Goal: Task Accomplishment & Management: Manage account settings

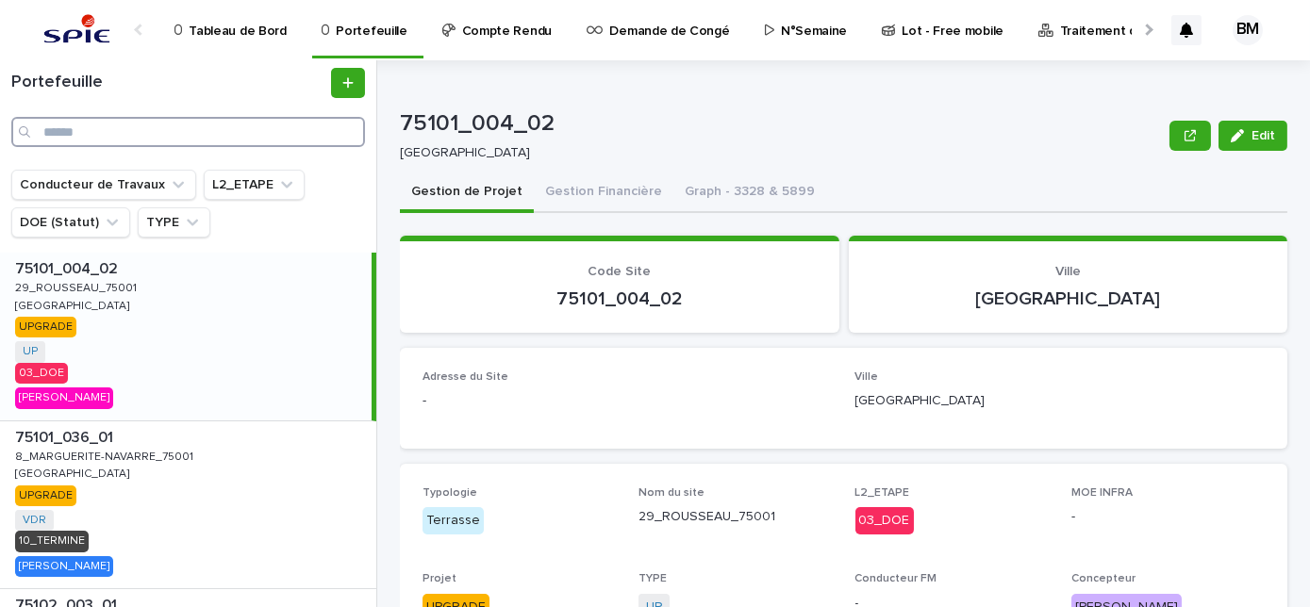
click at [214, 129] on input "Search" at bounding box center [188, 132] width 354 height 30
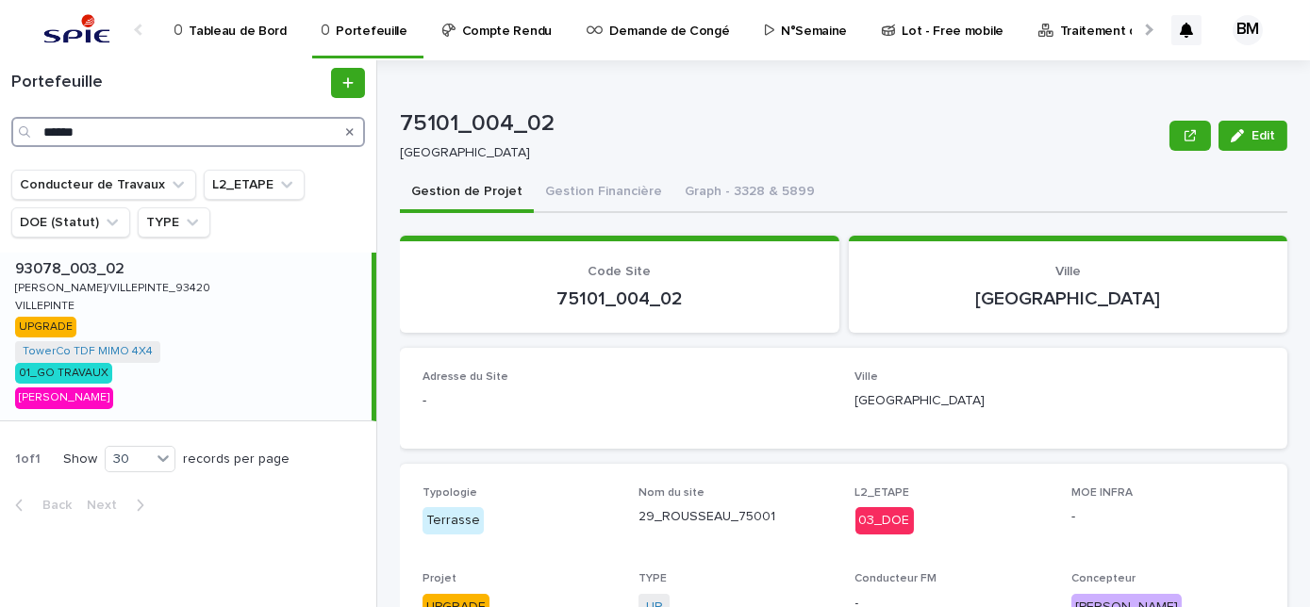
type input "******"
click at [216, 357] on div "93078_003_02 93078_003_02 [PERSON_NAME]/VILLEPINTE_93420 [PERSON_NAME]/VILLEPIN…" at bounding box center [186, 337] width 372 height 168
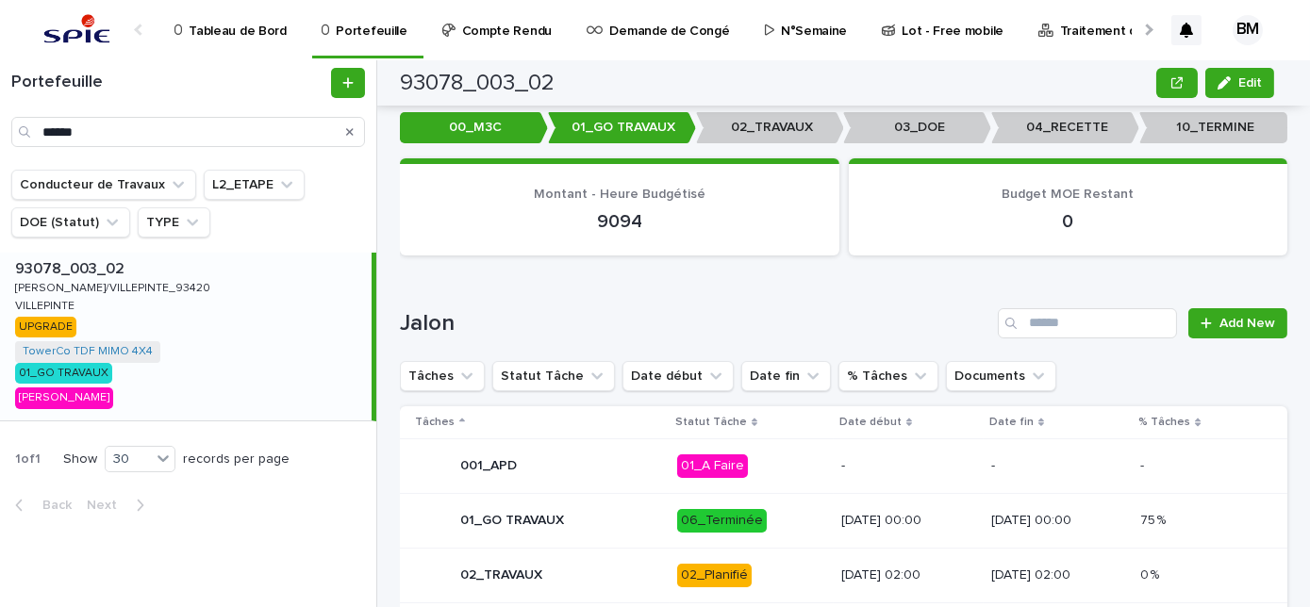
scroll to position [857, 0]
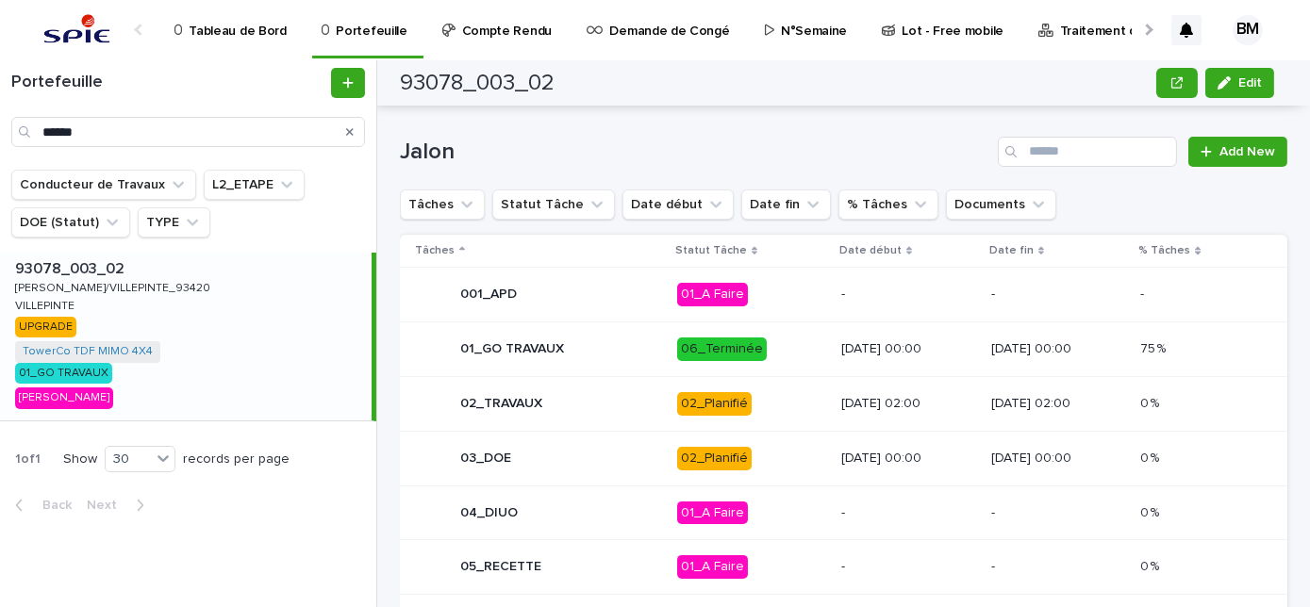
click at [775, 393] on p "02_Planifié" at bounding box center [751, 404] width 149 height 24
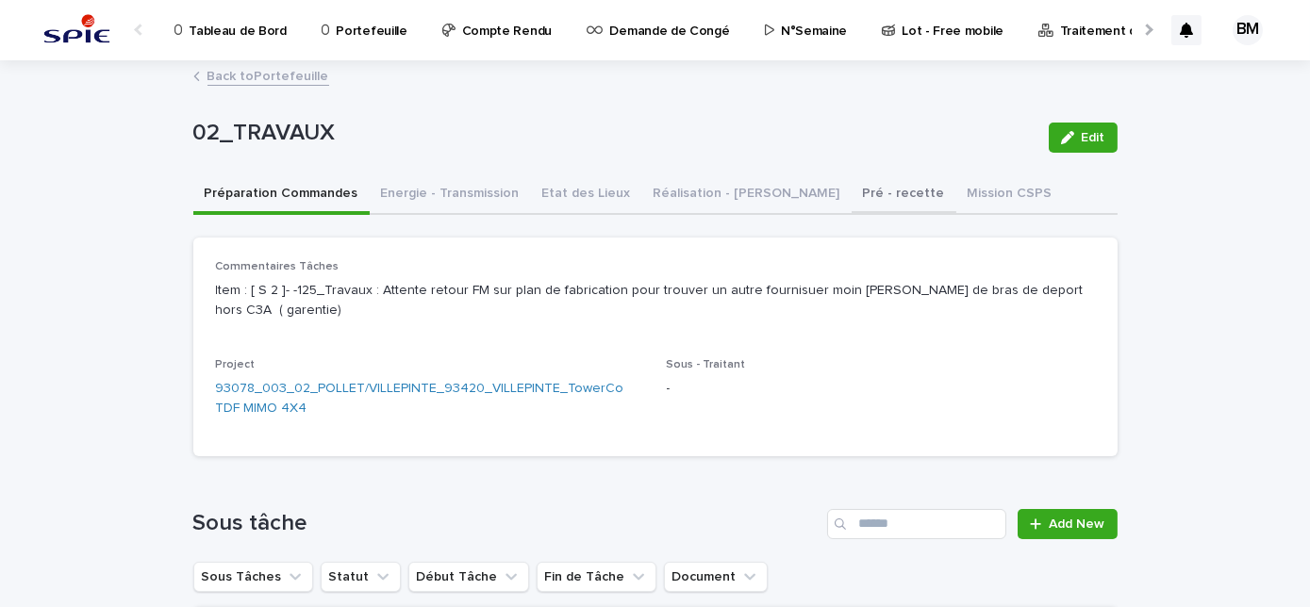
click at [852, 195] on button "Pré - recette" at bounding box center [904, 195] width 105 height 40
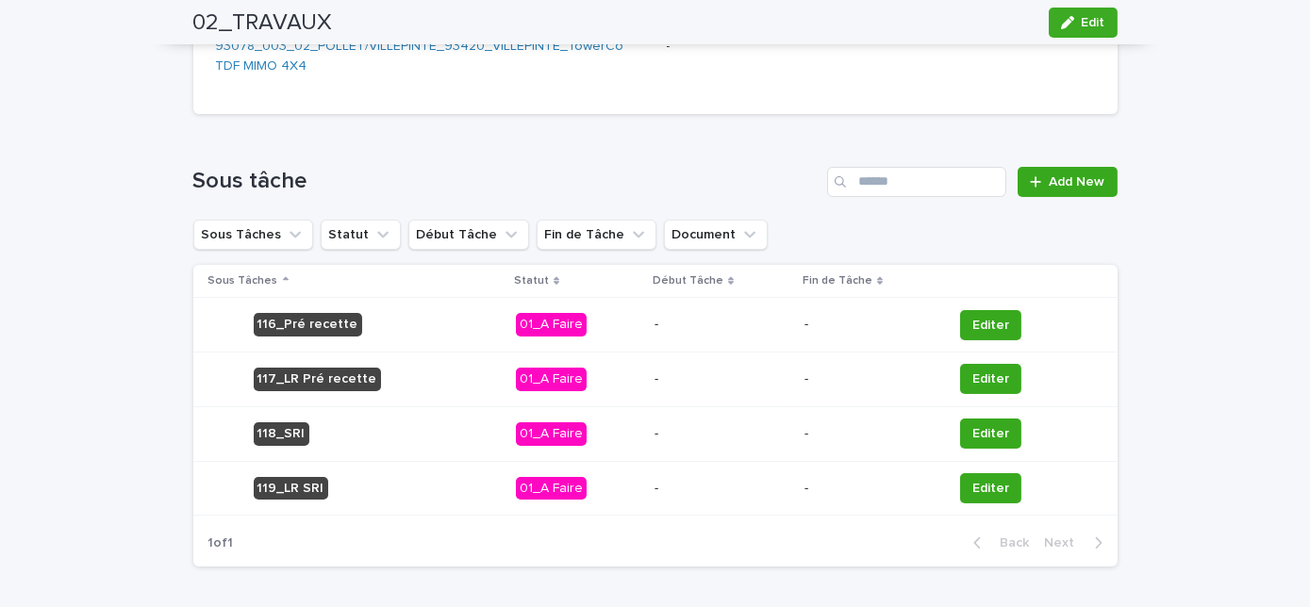
scroll to position [409, 0]
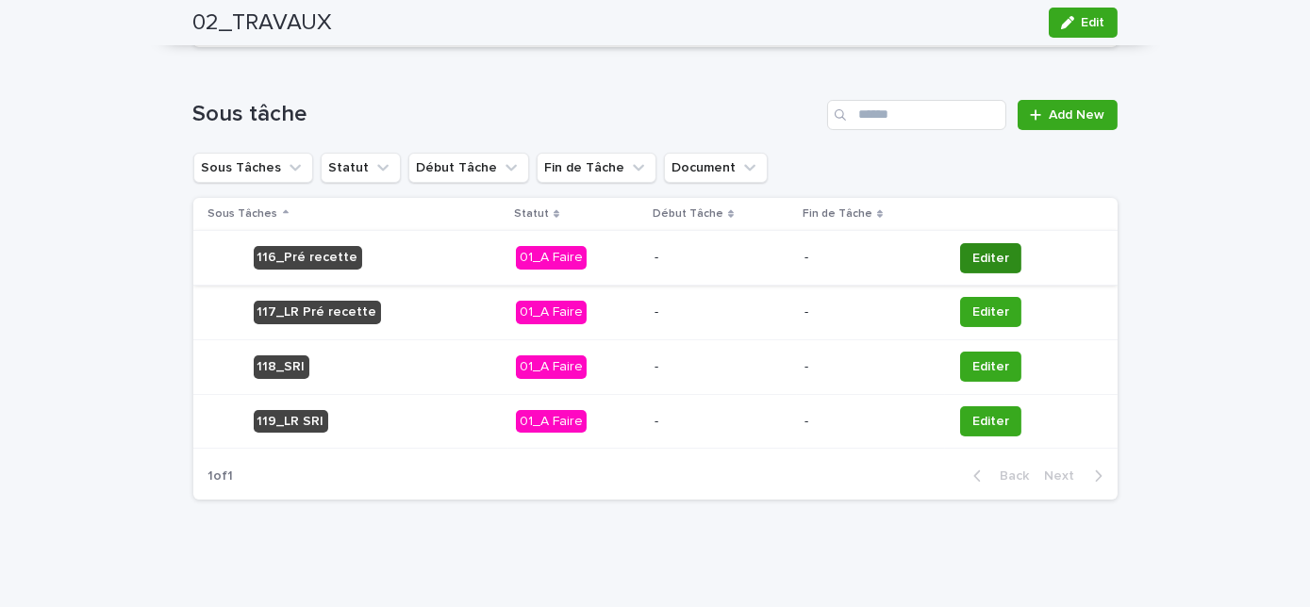
click at [972, 262] on span "Editer" at bounding box center [990, 258] width 37 height 19
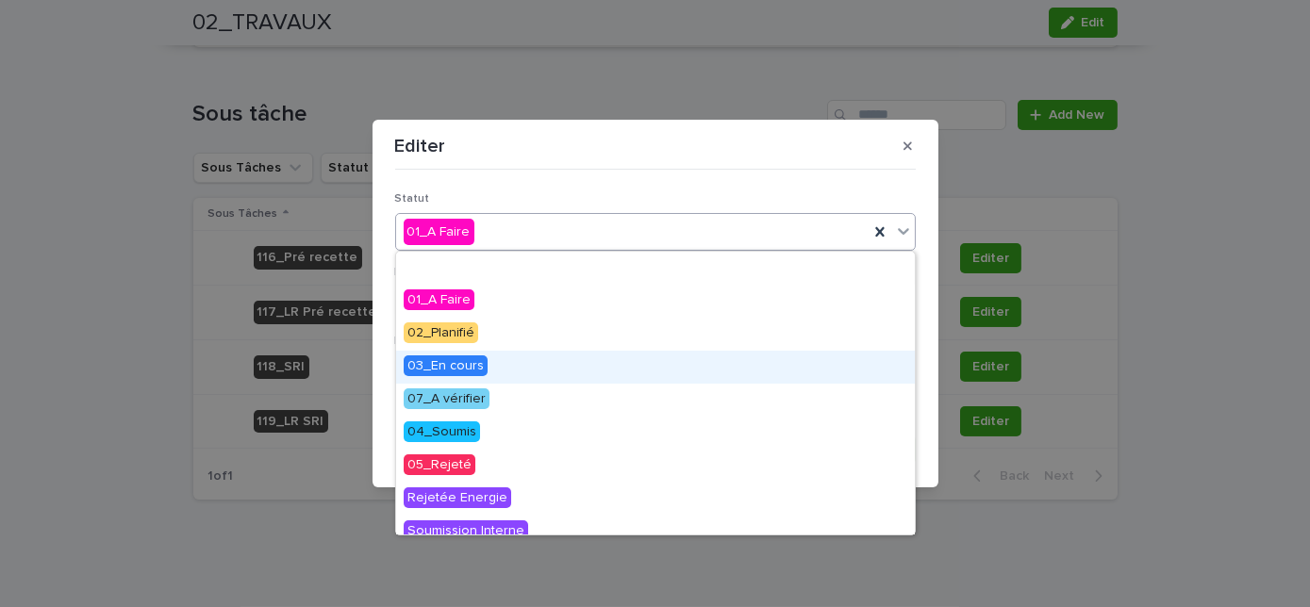
scroll to position [85, 0]
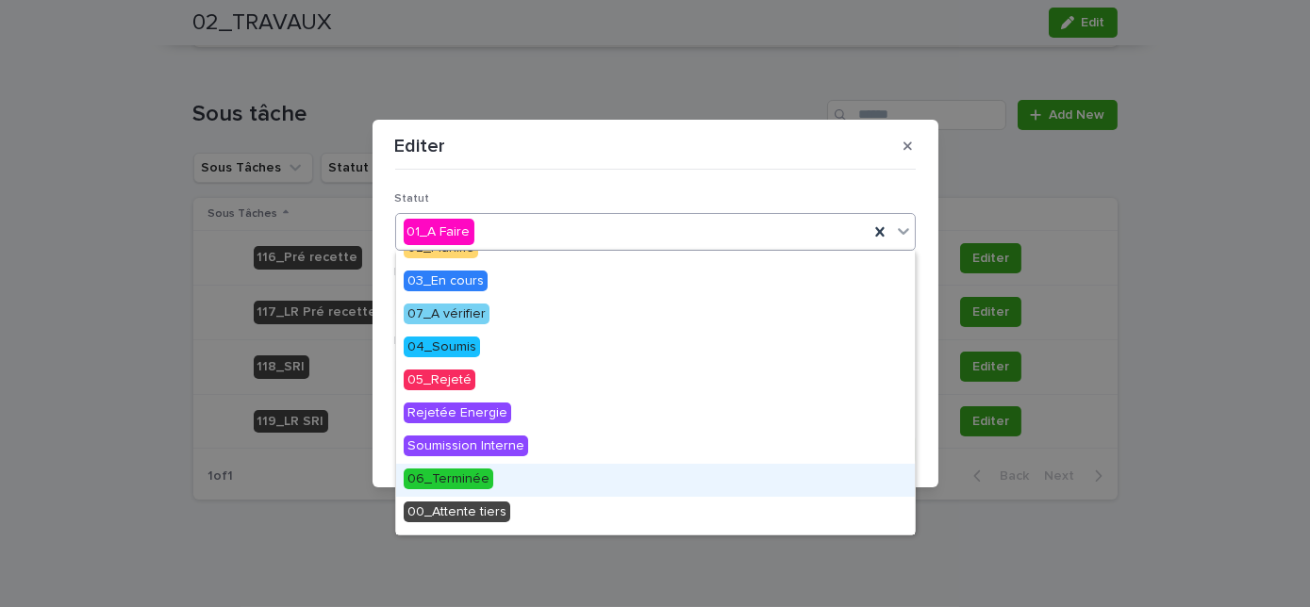
click at [480, 475] on span "06_Terminée" at bounding box center [449, 479] width 90 height 21
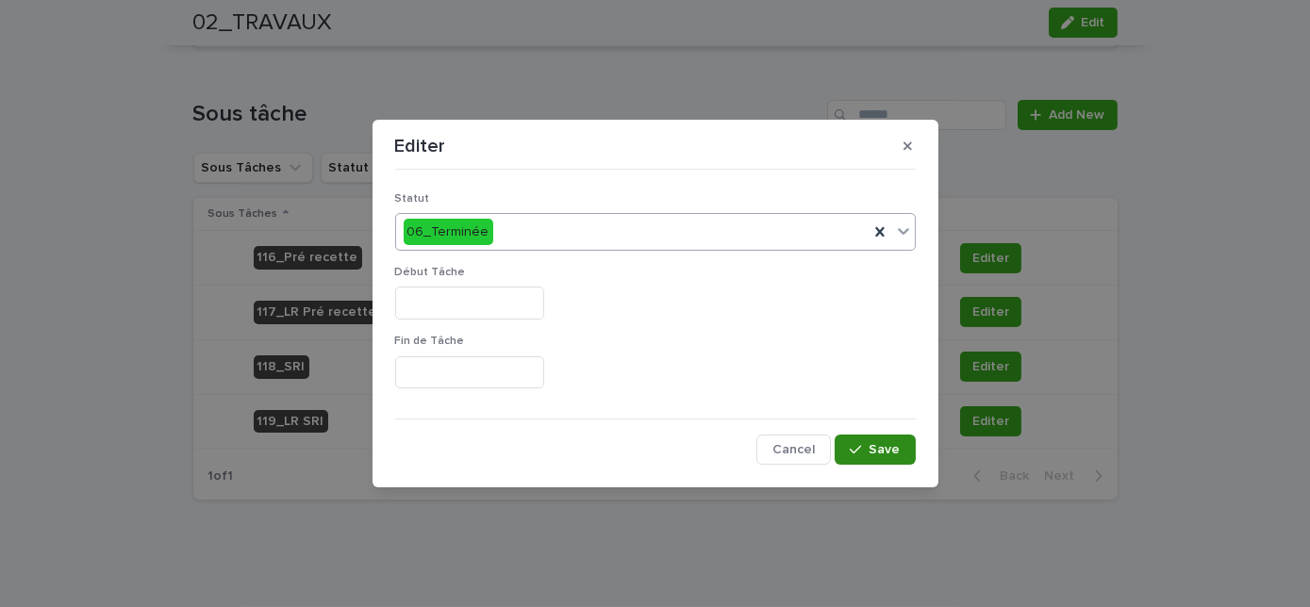
click at [857, 445] on icon "button" at bounding box center [855, 449] width 11 height 13
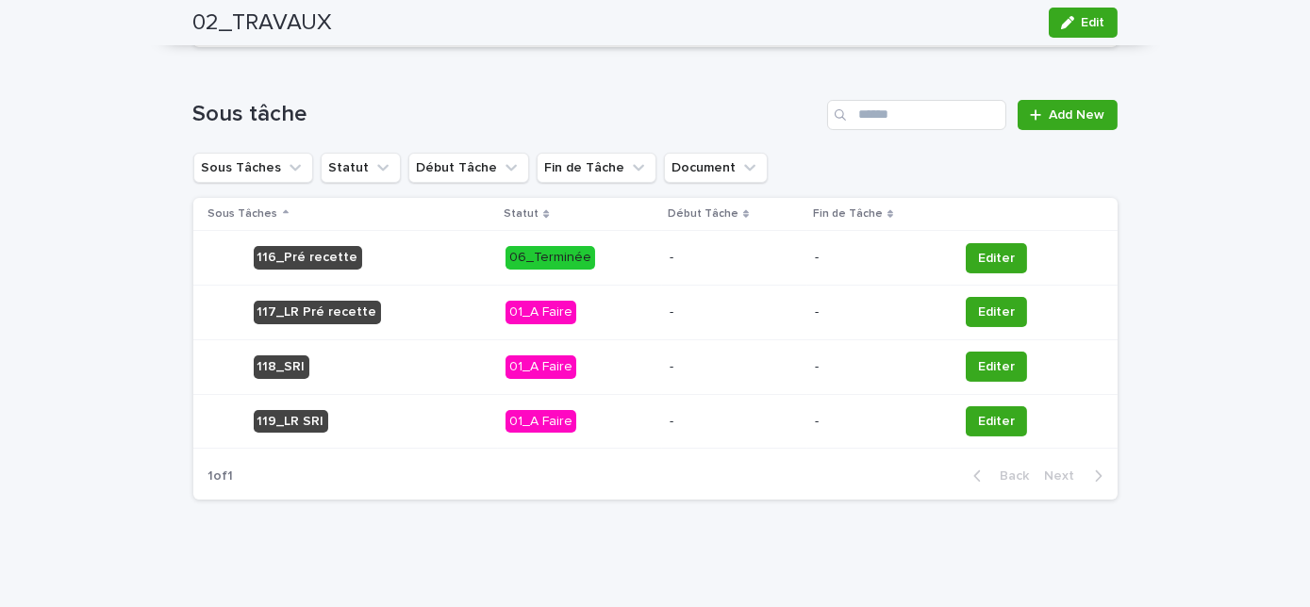
click at [637, 258] on p "06_Terminée" at bounding box center [580, 258] width 149 height 24
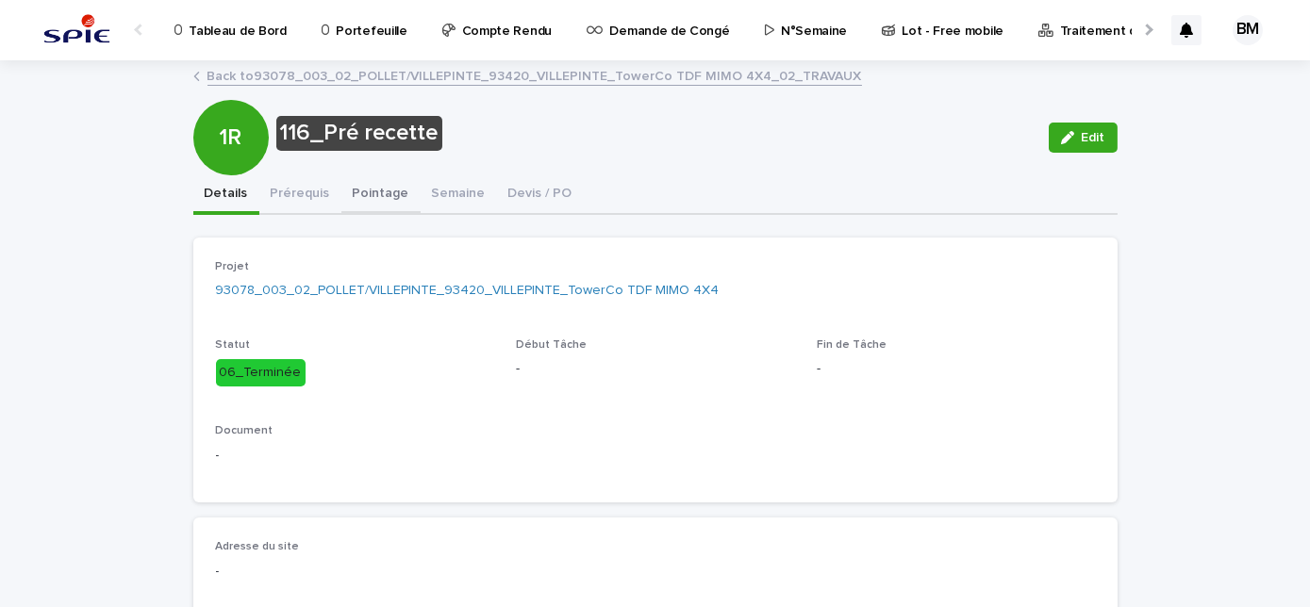
click at [362, 191] on button "Pointage" at bounding box center [380, 195] width 79 height 40
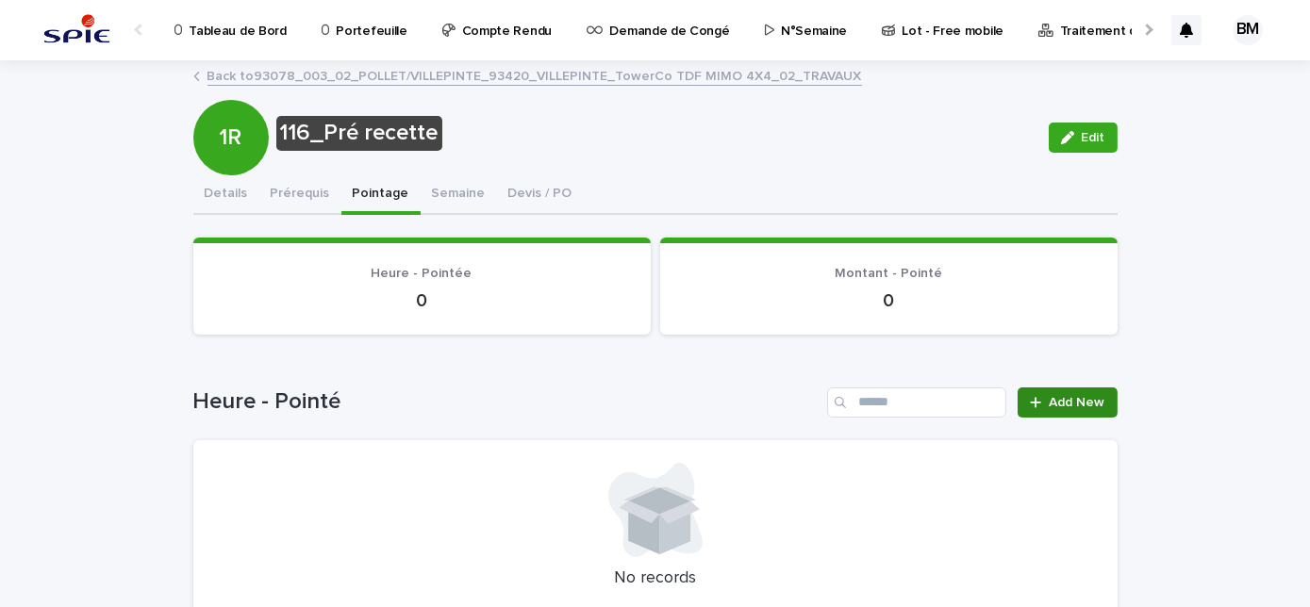
click at [1084, 405] on span "Add New" at bounding box center [1078, 402] width 56 height 13
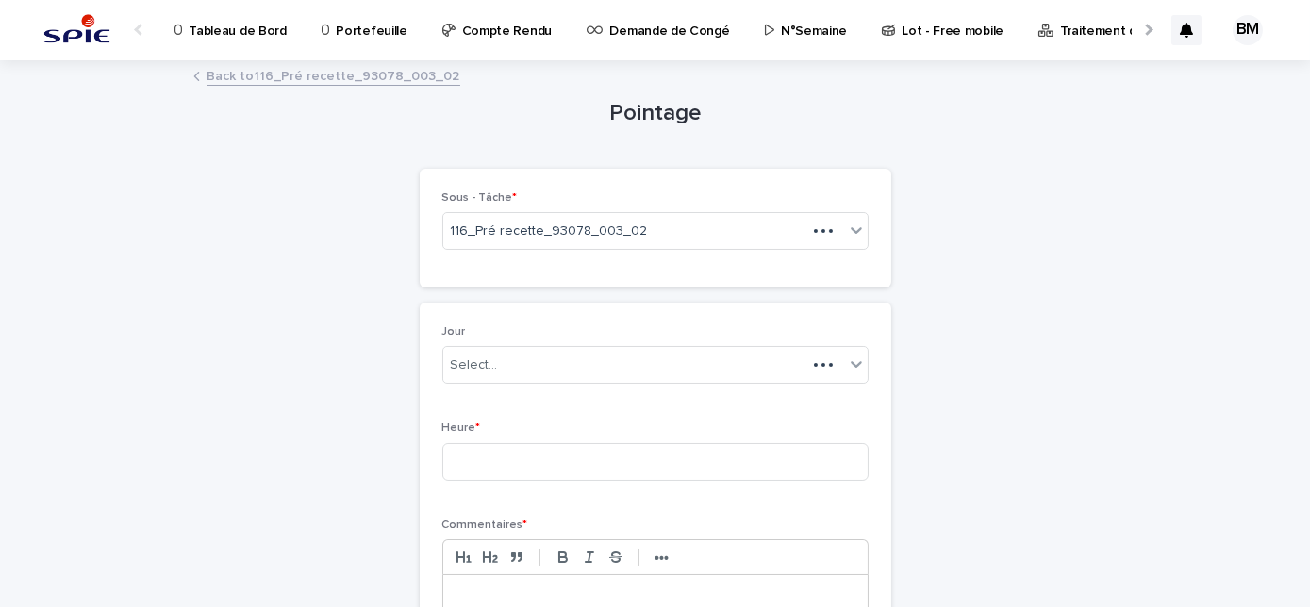
scroll to position [281, 0]
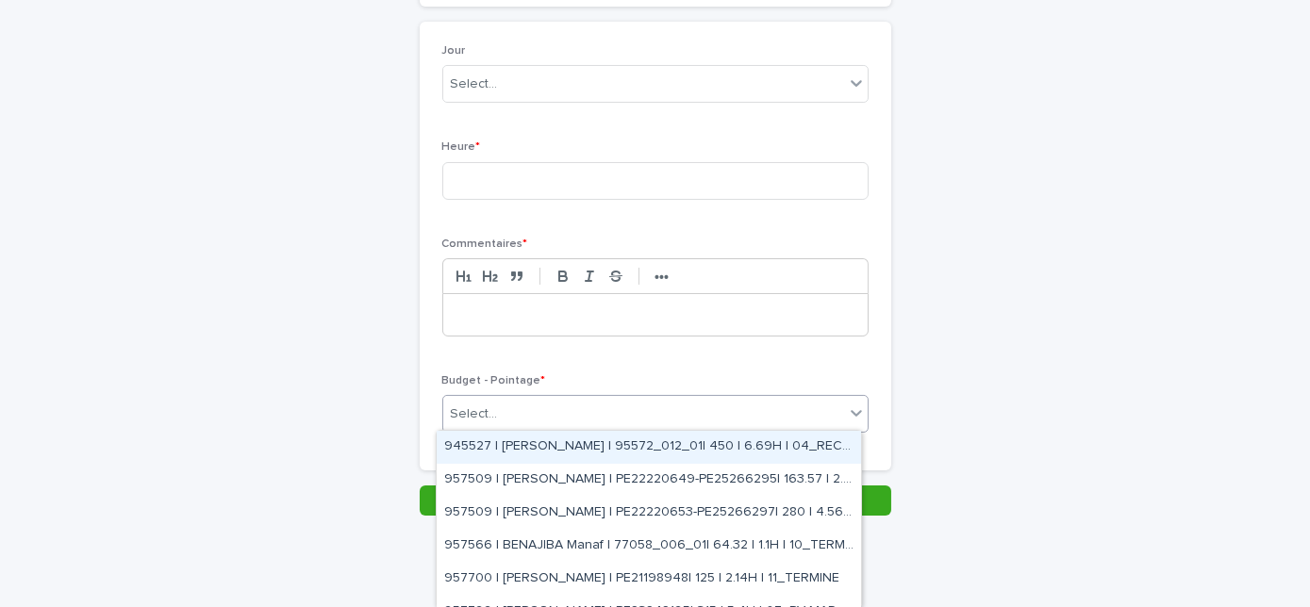
click at [669, 409] on div "Select..." at bounding box center [643, 414] width 401 height 31
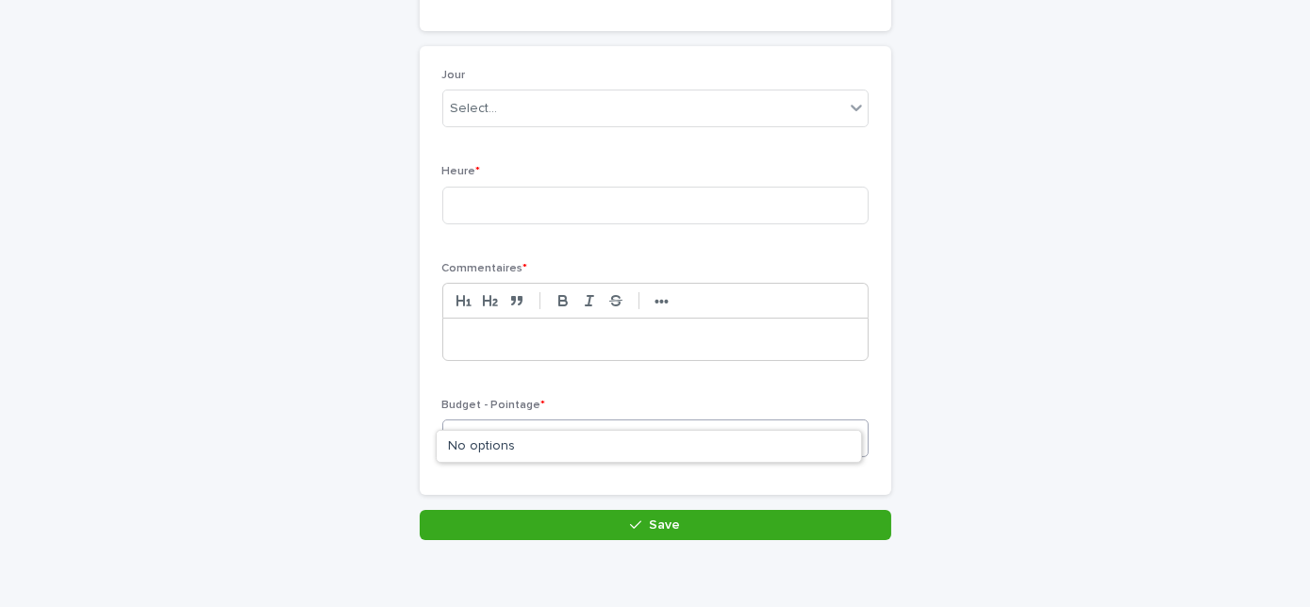
scroll to position [0, 0]
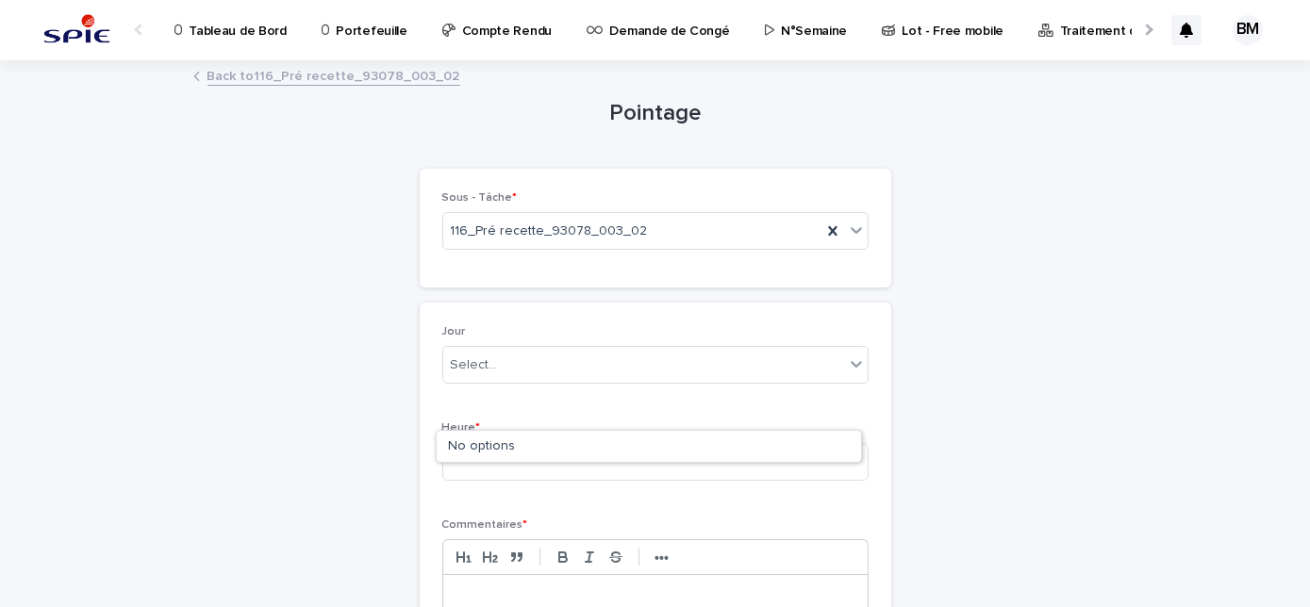
type input "*****"
click at [325, 81] on link "Back to 116_Pré recette_93078_003_02" at bounding box center [334, 75] width 253 height 22
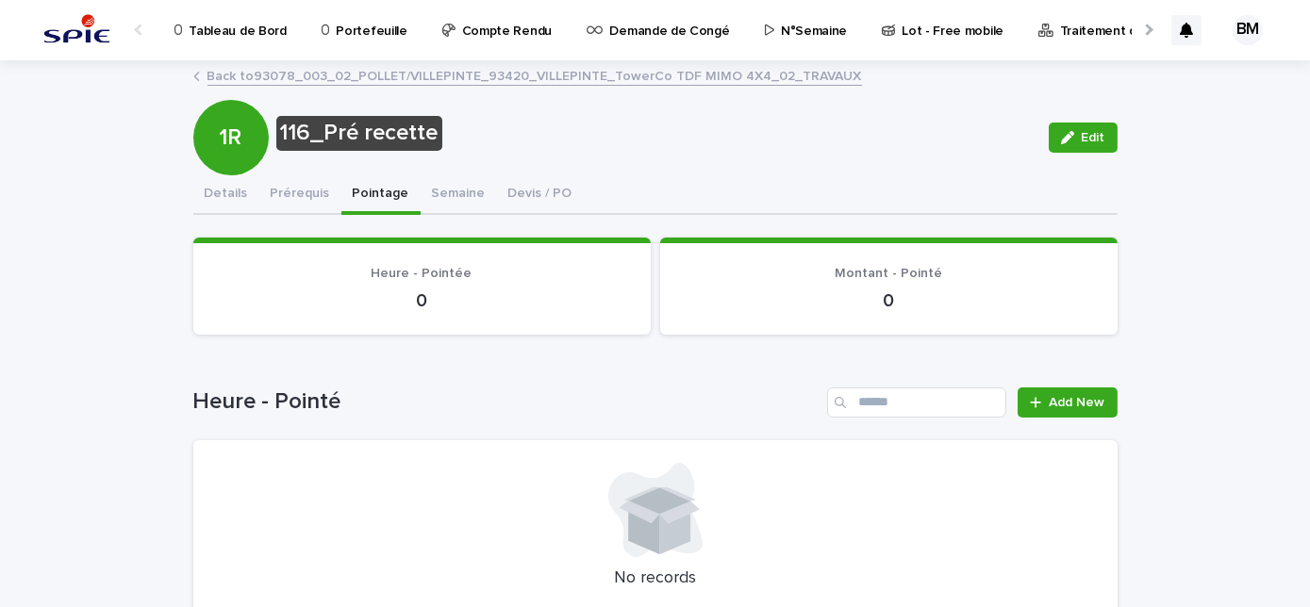
click at [321, 76] on link "Back to 93078_003_02_POLLET/VILLEPINTE_93420_VILLEPINTE_TowerCo TDF MIMO 4X4_02…" at bounding box center [535, 75] width 655 height 22
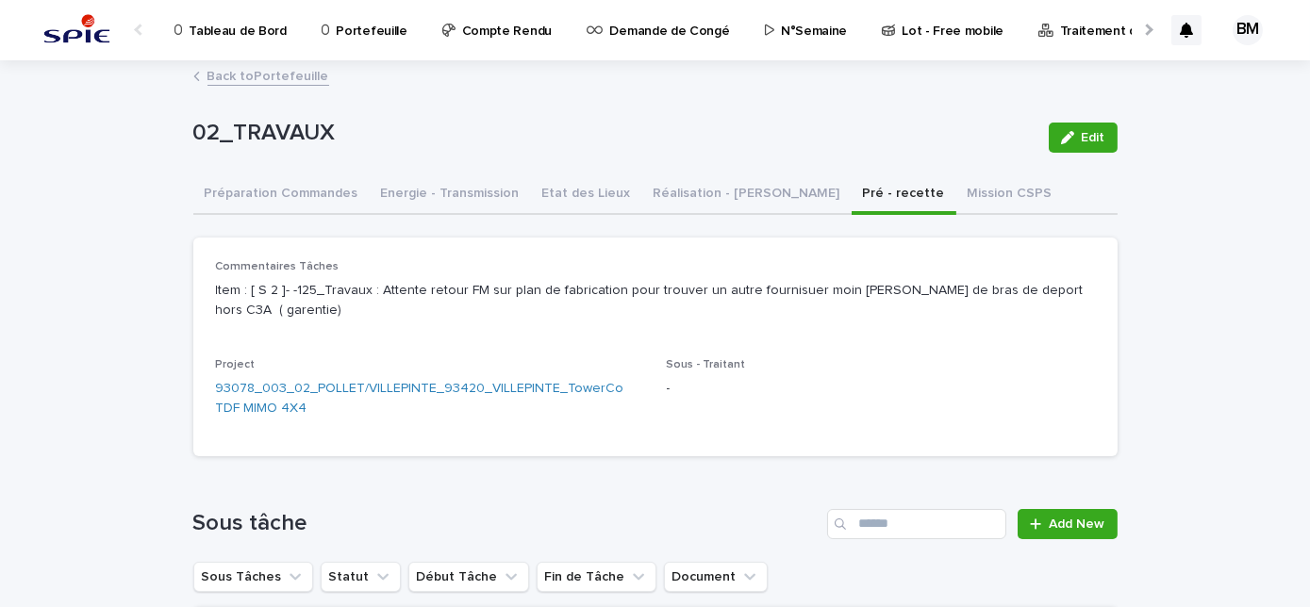
click at [297, 73] on link "Back to Portefeuille" at bounding box center [269, 75] width 122 height 22
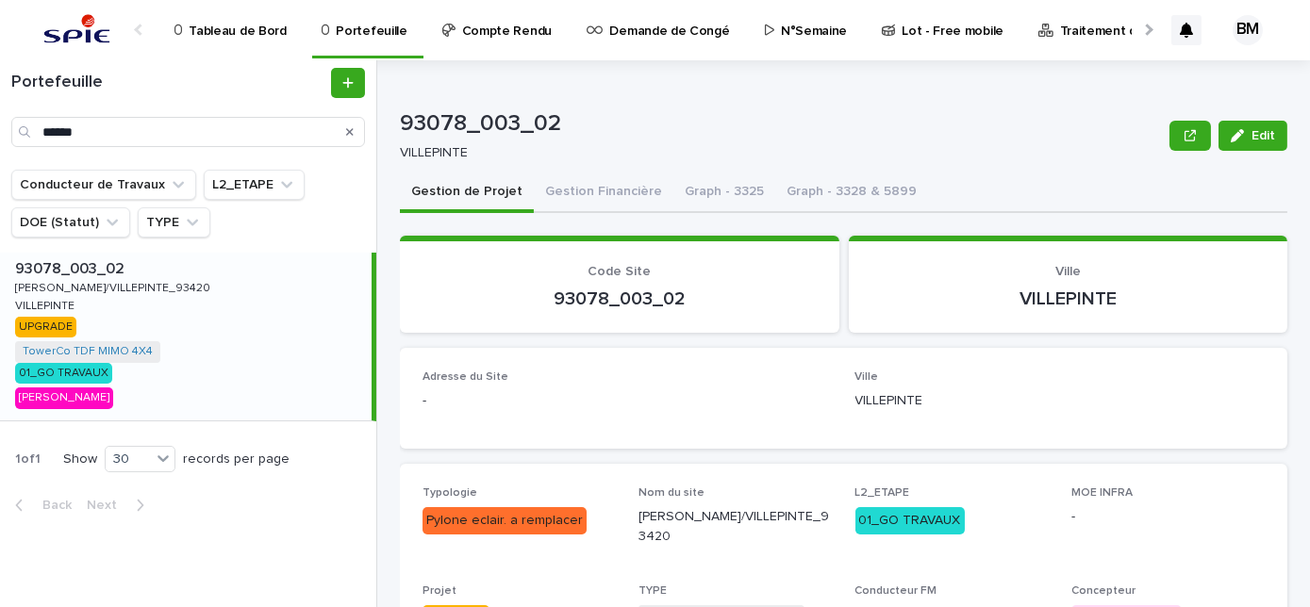
click at [279, 294] on div "93078_003_02 93078_003_02 [PERSON_NAME]/VILLEPINTE_93420 [PERSON_NAME]/VILLEPIN…" at bounding box center [186, 337] width 372 height 168
click at [583, 194] on button "Gestion Financière" at bounding box center [604, 194] width 140 height 40
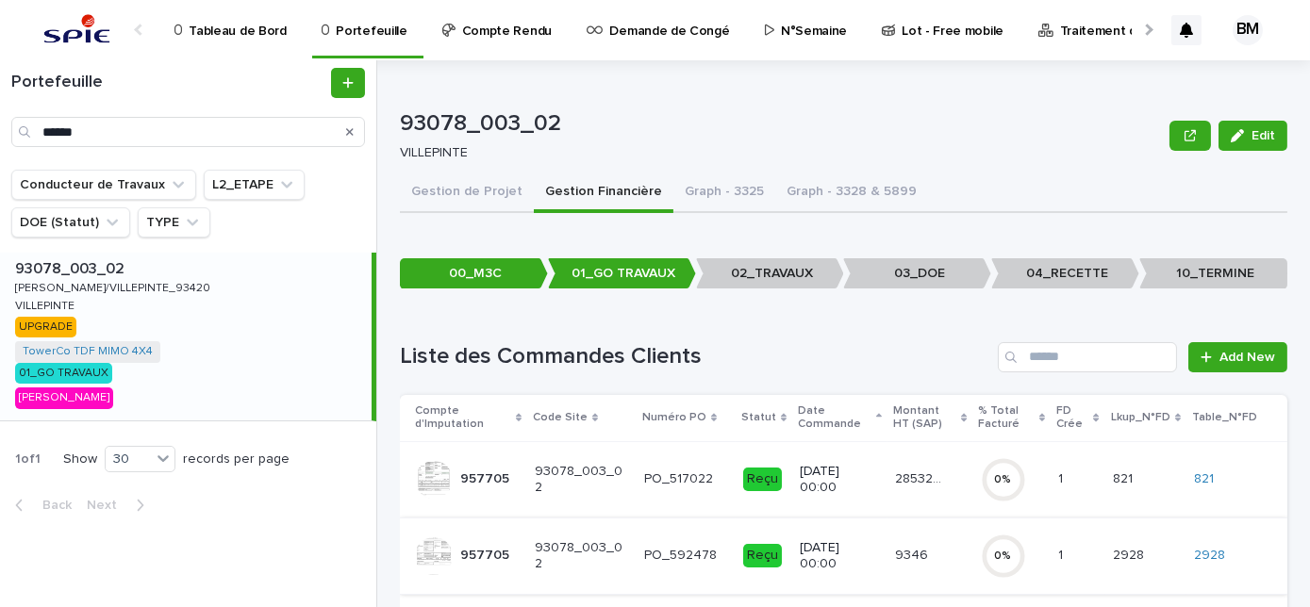
scroll to position [156, 0]
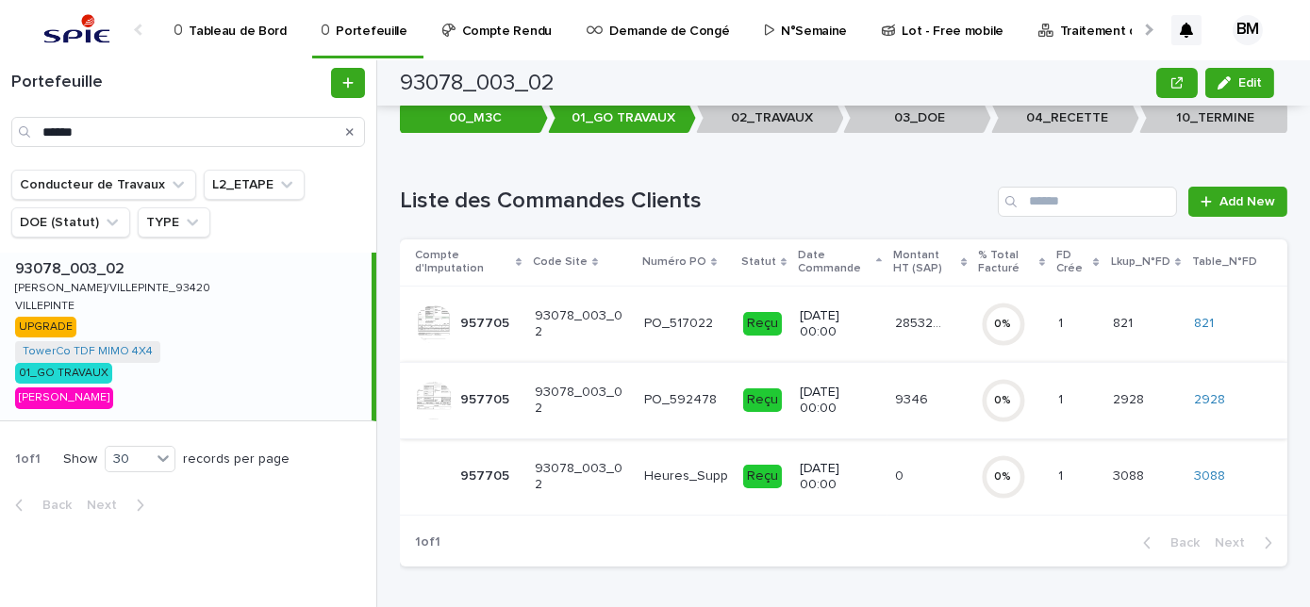
click at [895, 318] on p "28532.92" at bounding box center [920, 322] width 51 height 20
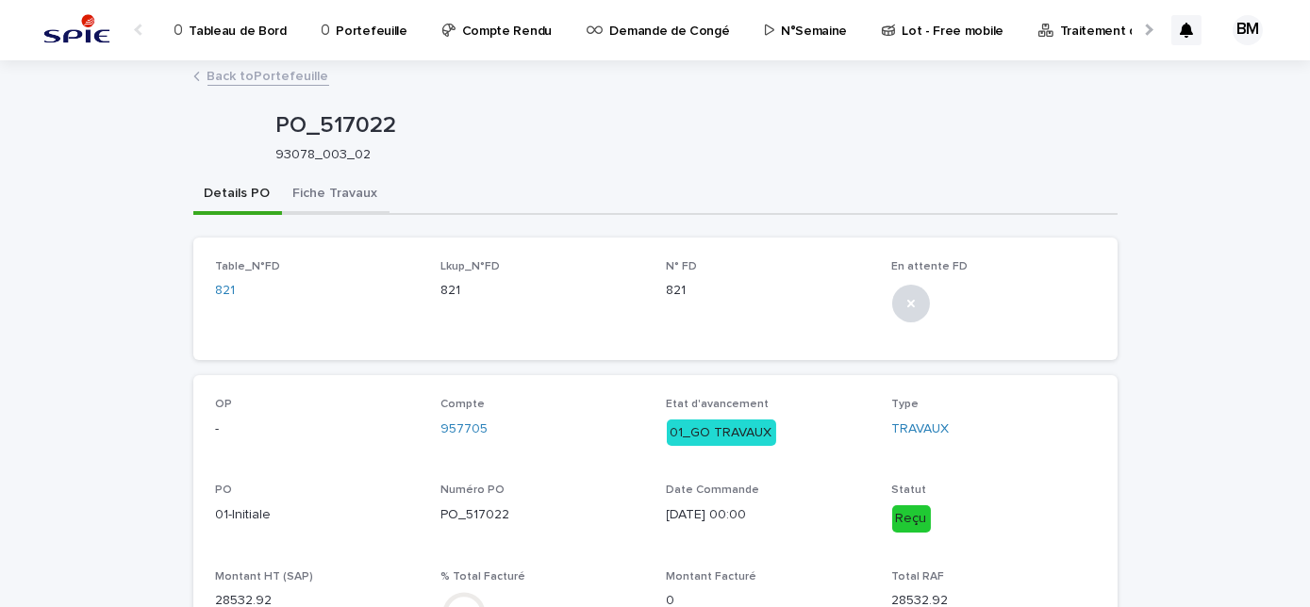
click at [284, 186] on button "Fiche Travaux" at bounding box center [336, 195] width 108 height 40
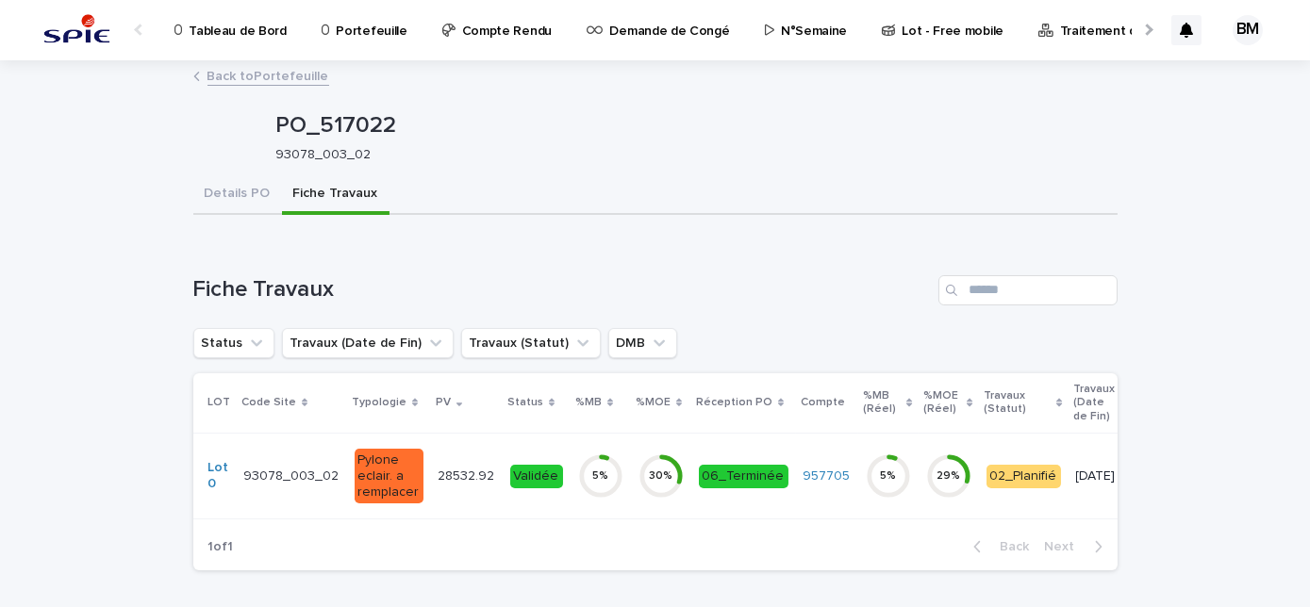
click at [515, 468] on div "Validée" at bounding box center [536, 477] width 53 height 24
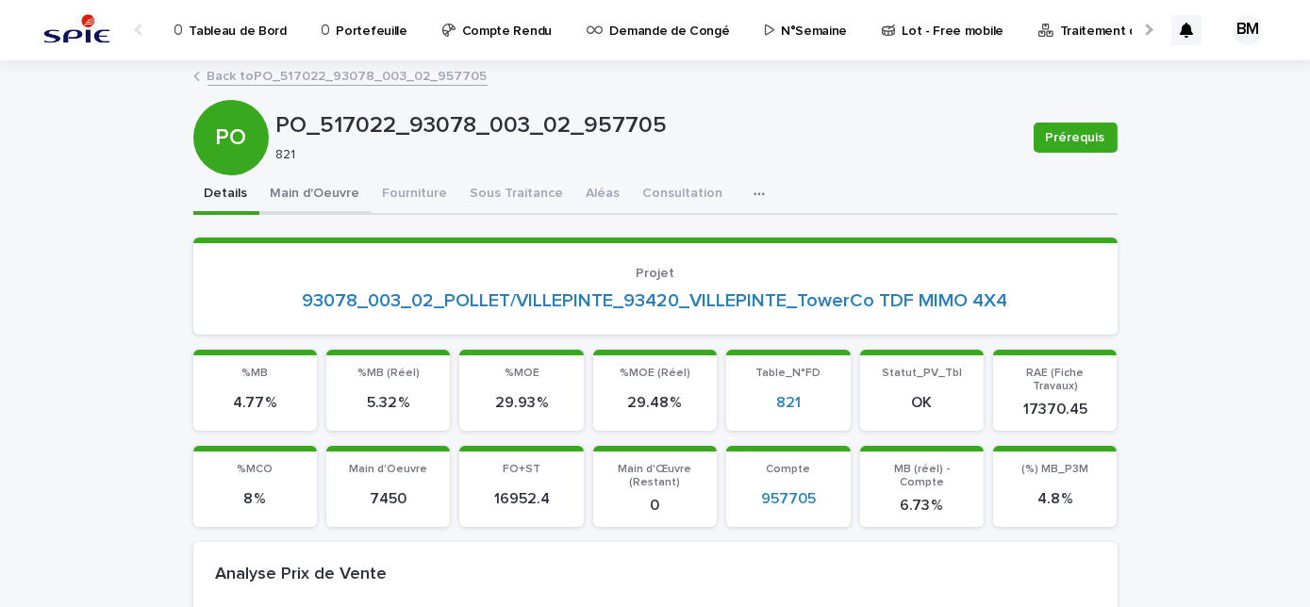
click at [344, 198] on button "Main d'Oeuvre" at bounding box center [315, 195] width 112 height 40
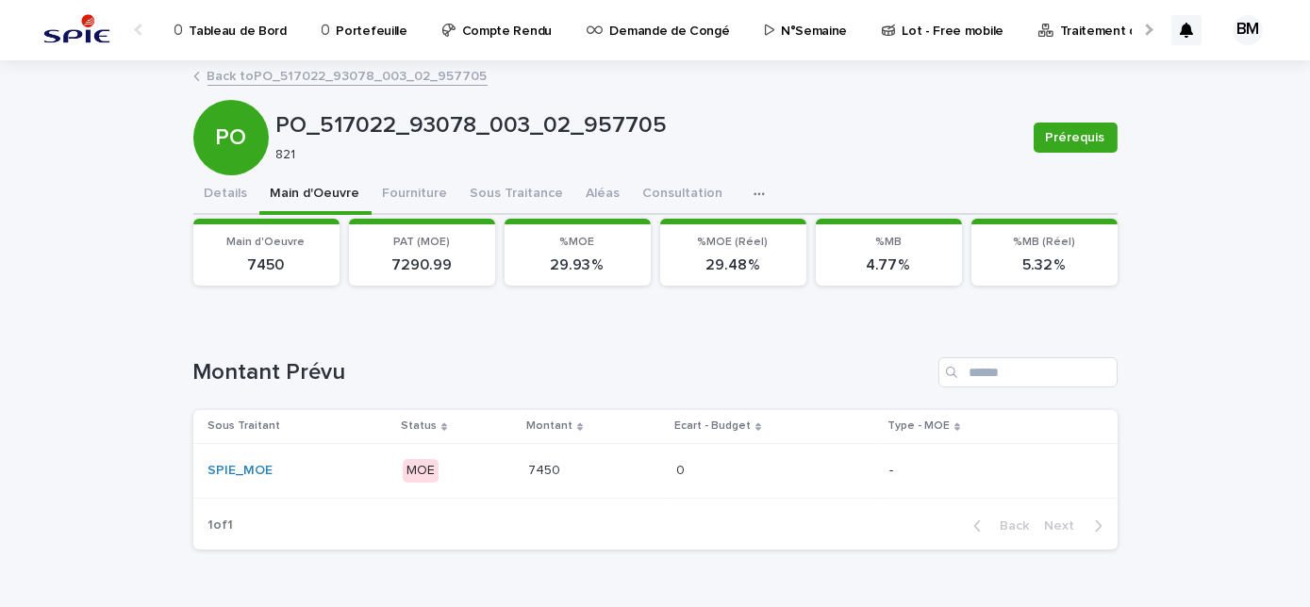
click at [688, 468] on p at bounding box center [758, 471] width 165 height 16
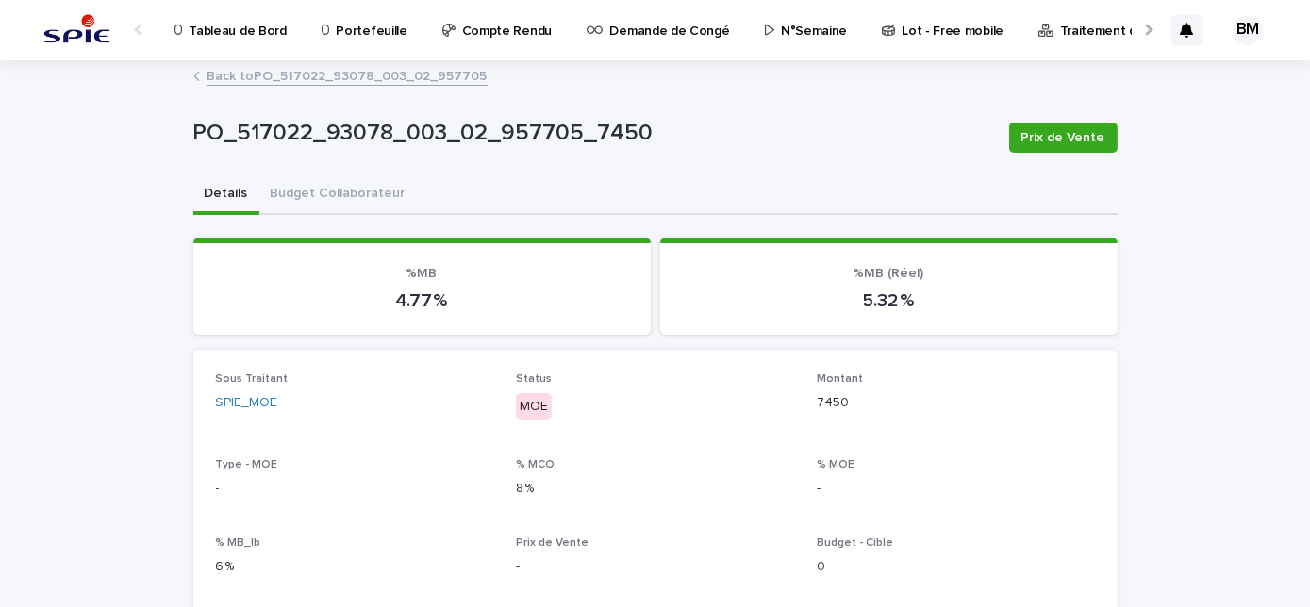
click at [379, 74] on link "Back to PO_517022_93078_003_02_957705" at bounding box center [348, 75] width 280 height 22
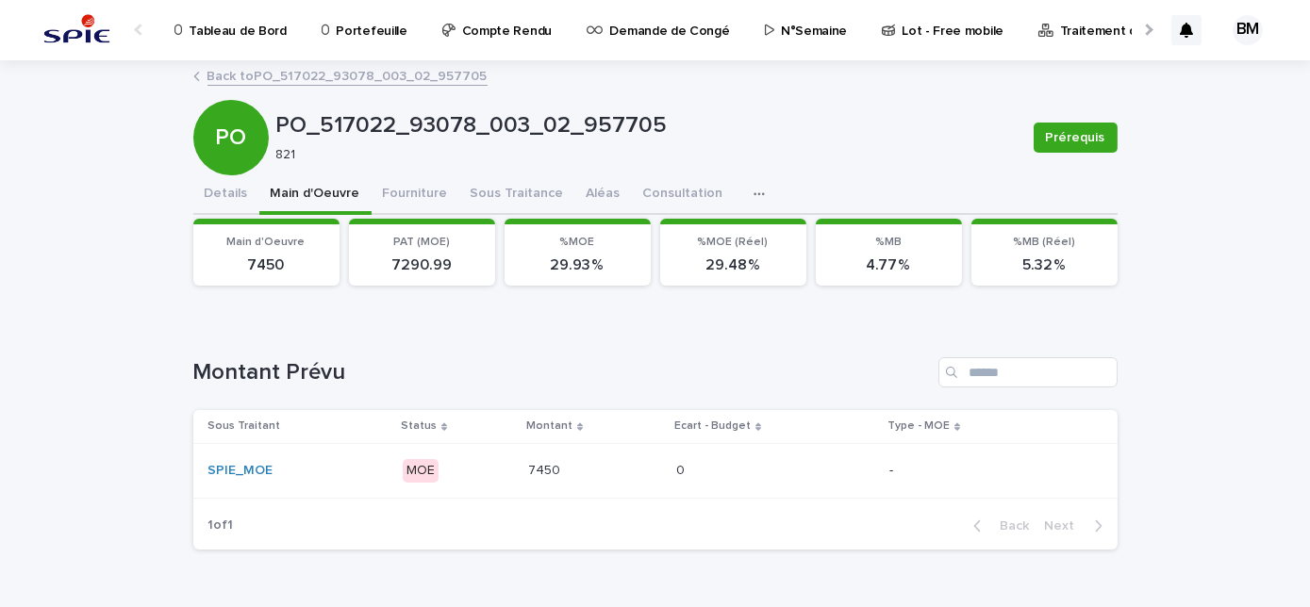
click at [379, 74] on link "Back to PO_517022_93078_003_02_957705" at bounding box center [348, 75] width 280 height 22
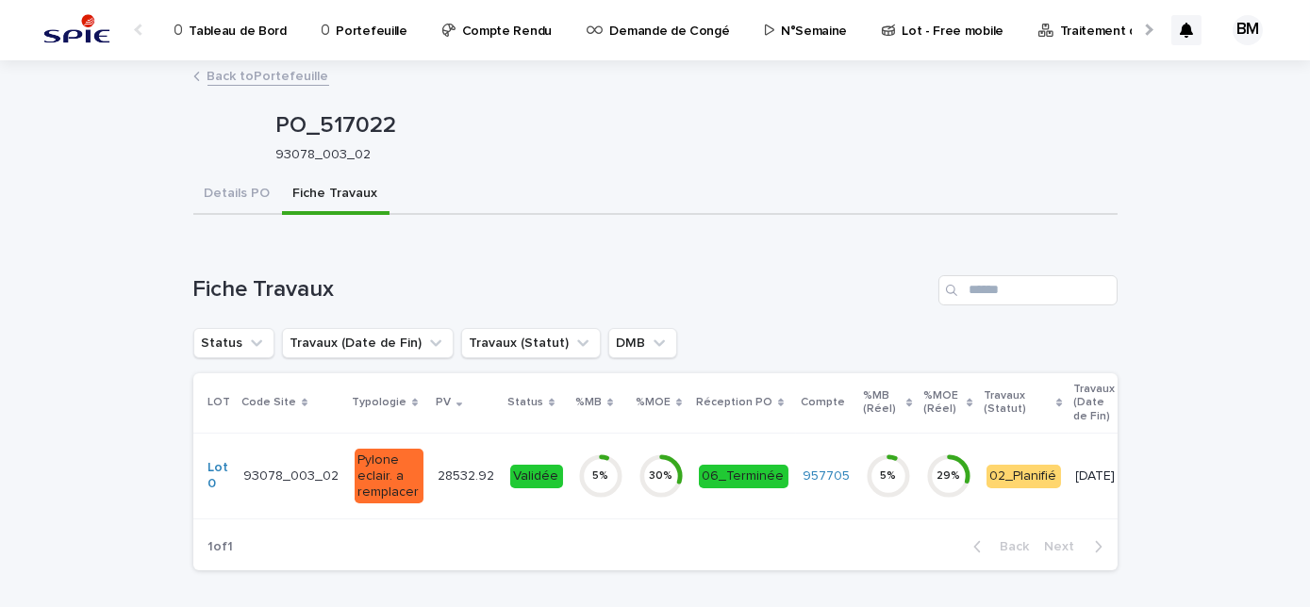
click at [284, 88] on div "Back to Portefeuille" at bounding box center [655, 77] width 943 height 26
click at [285, 79] on link "Back to Portefeuille" at bounding box center [269, 75] width 122 height 22
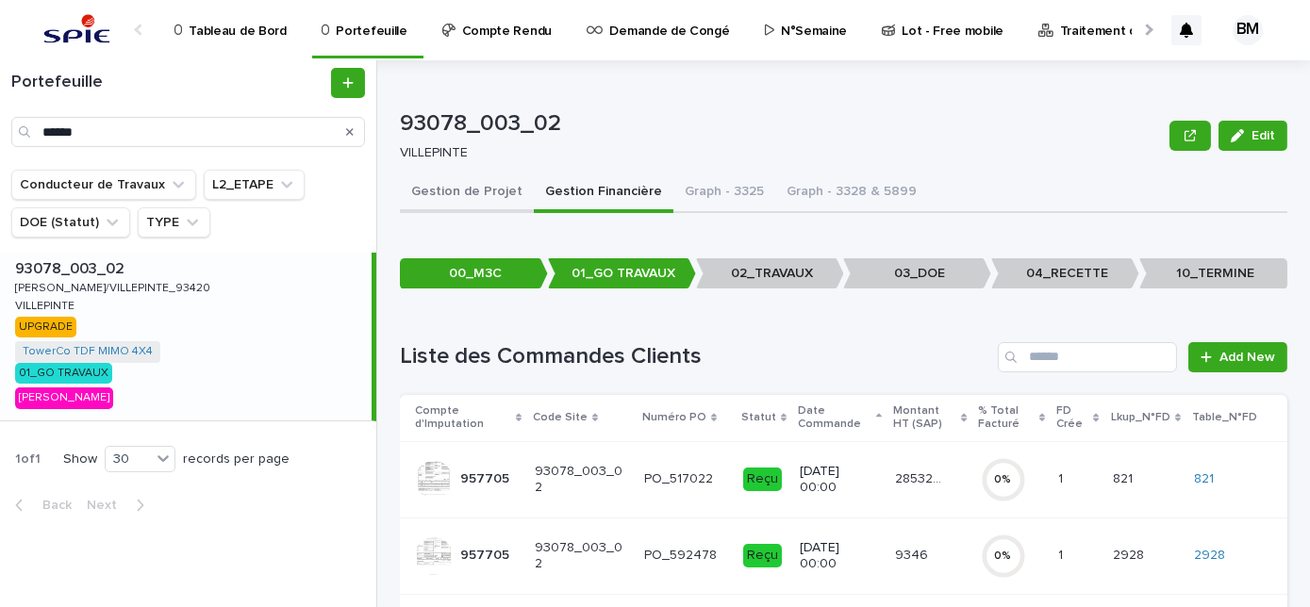
click at [477, 192] on button "Gestion de Projet" at bounding box center [467, 194] width 134 height 40
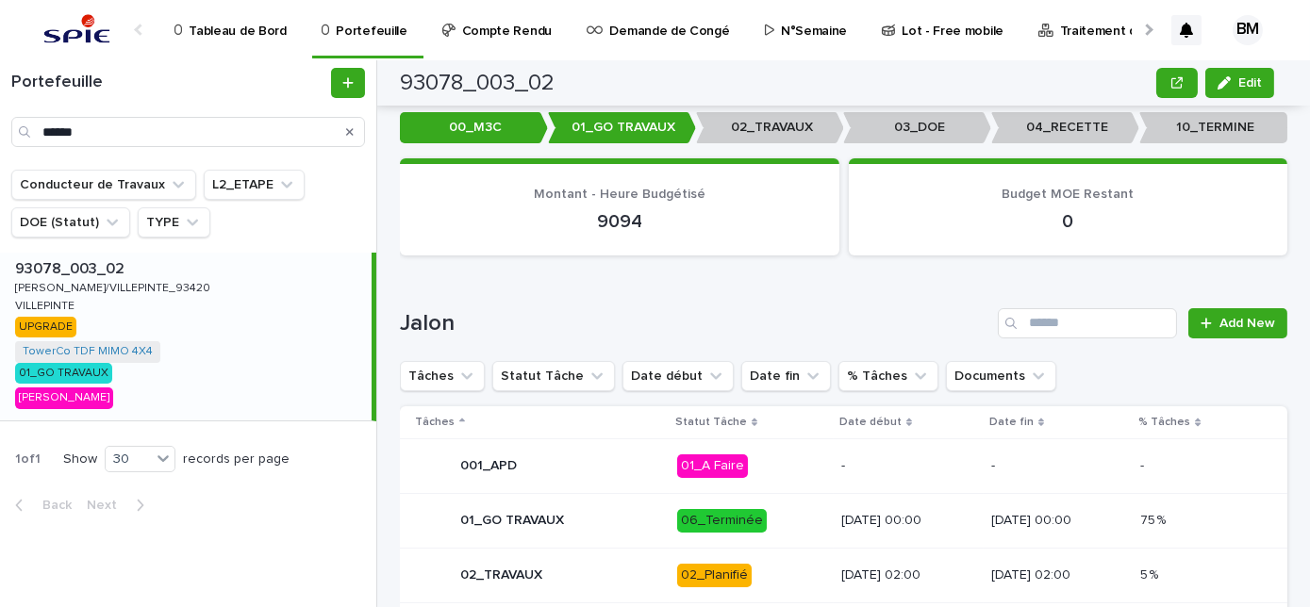
scroll to position [524, 0]
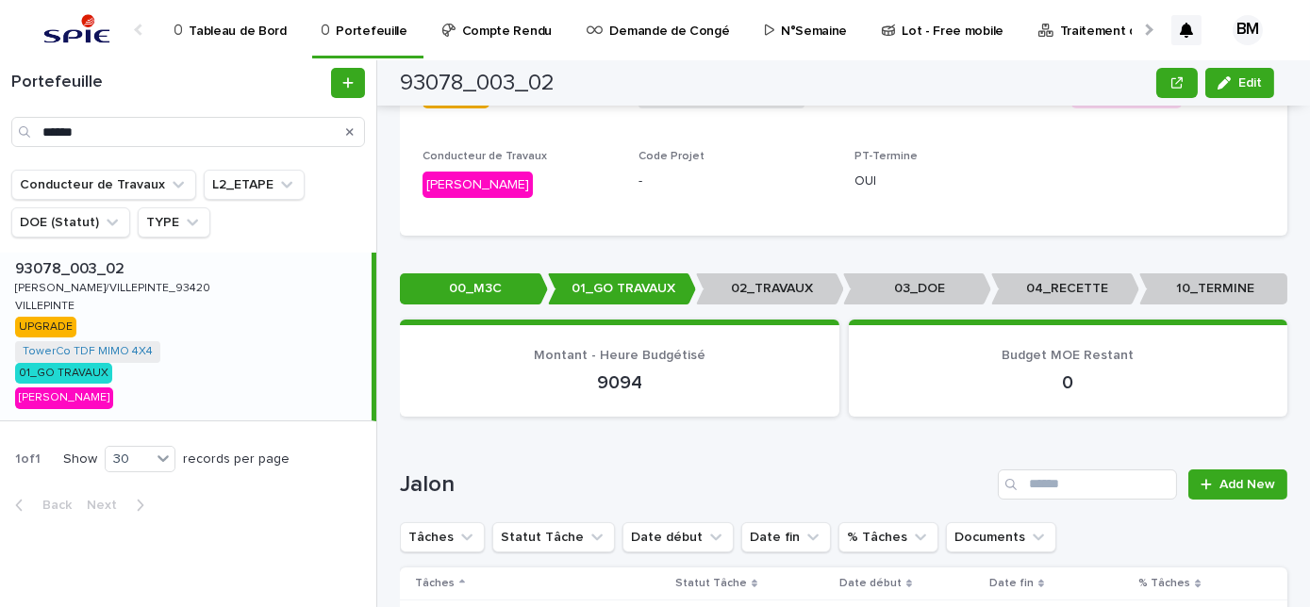
click at [345, 364] on div "93078_003_02 93078_003_02 [PERSON_NAME]/VILLEPINTE_93420 [PERSON_NAME]/VILLEPIN…" at bounding box center [186, 337] width 372 height 168
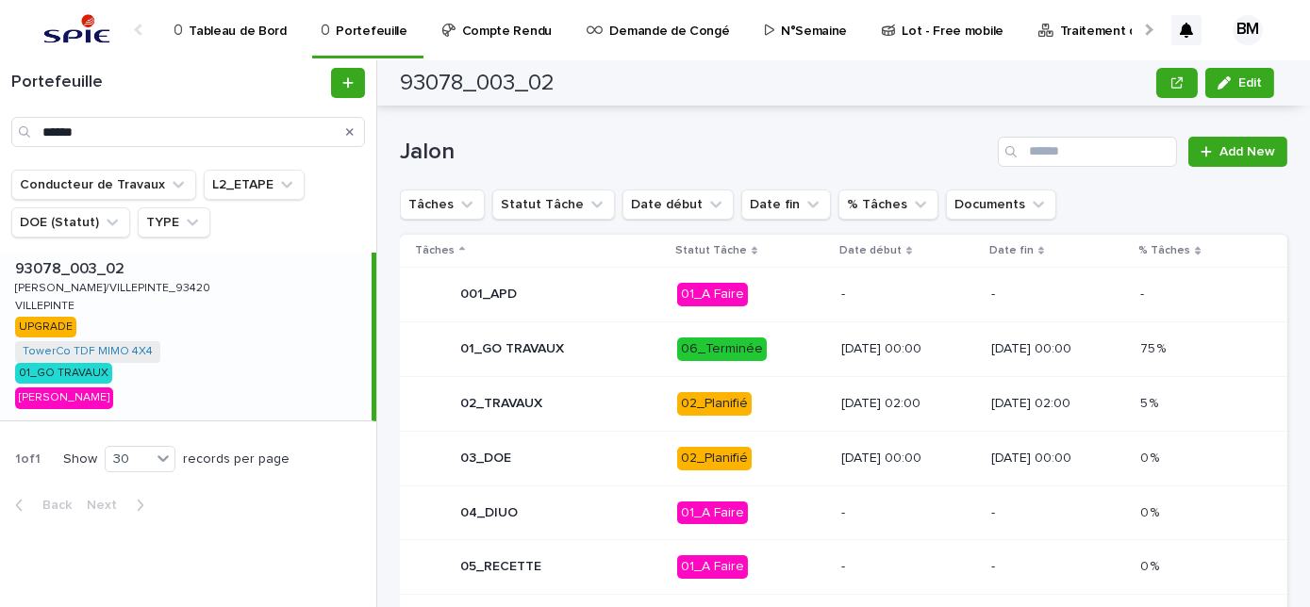
scroll to position [943, 0]
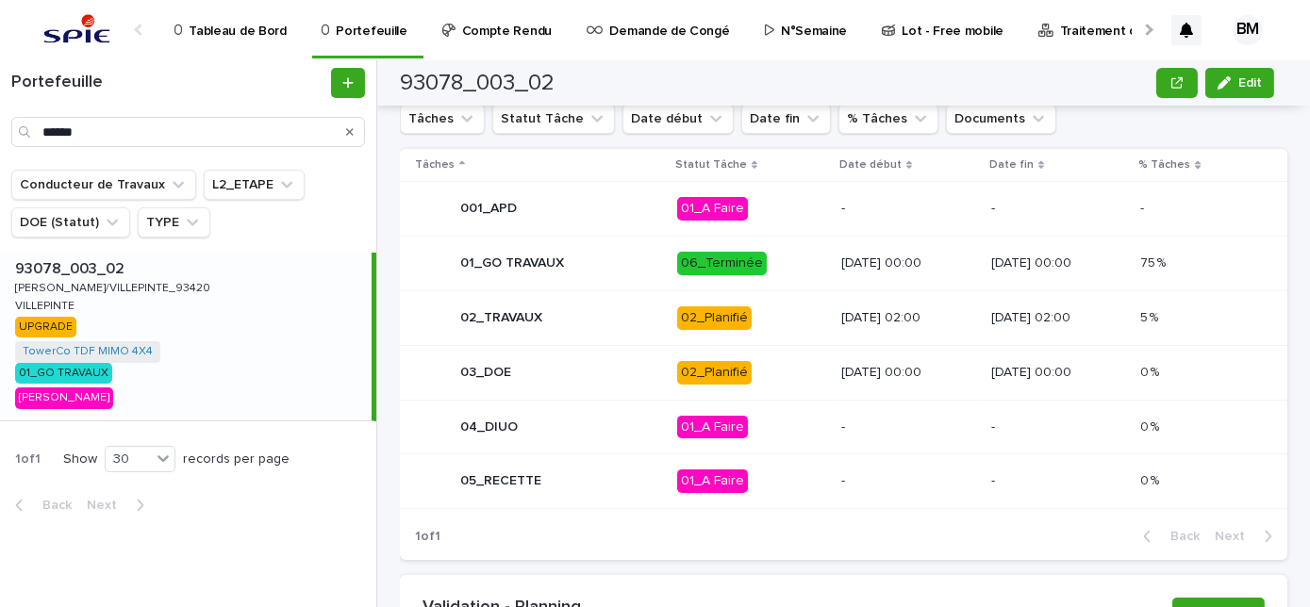
click at [777, 313] on td "02_Planifié" at bounding box center [752, 318] width 164 height 55
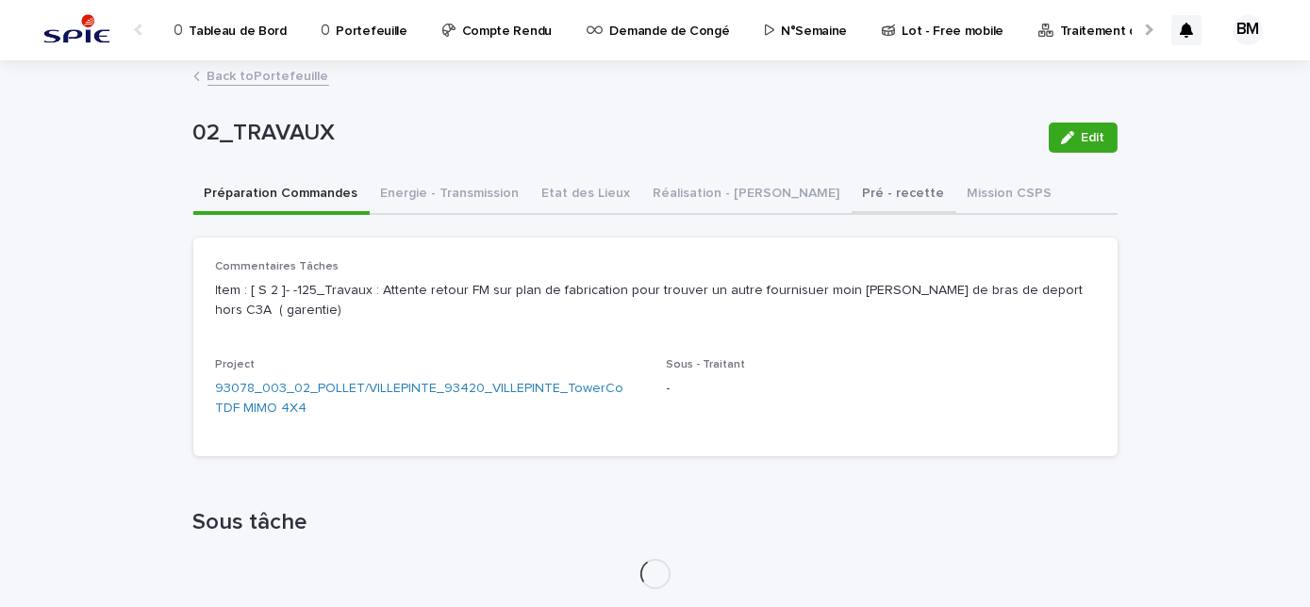
click at [852, 191] on button "Pré - recette" at bounding box center [904, 195] width 105 height 40
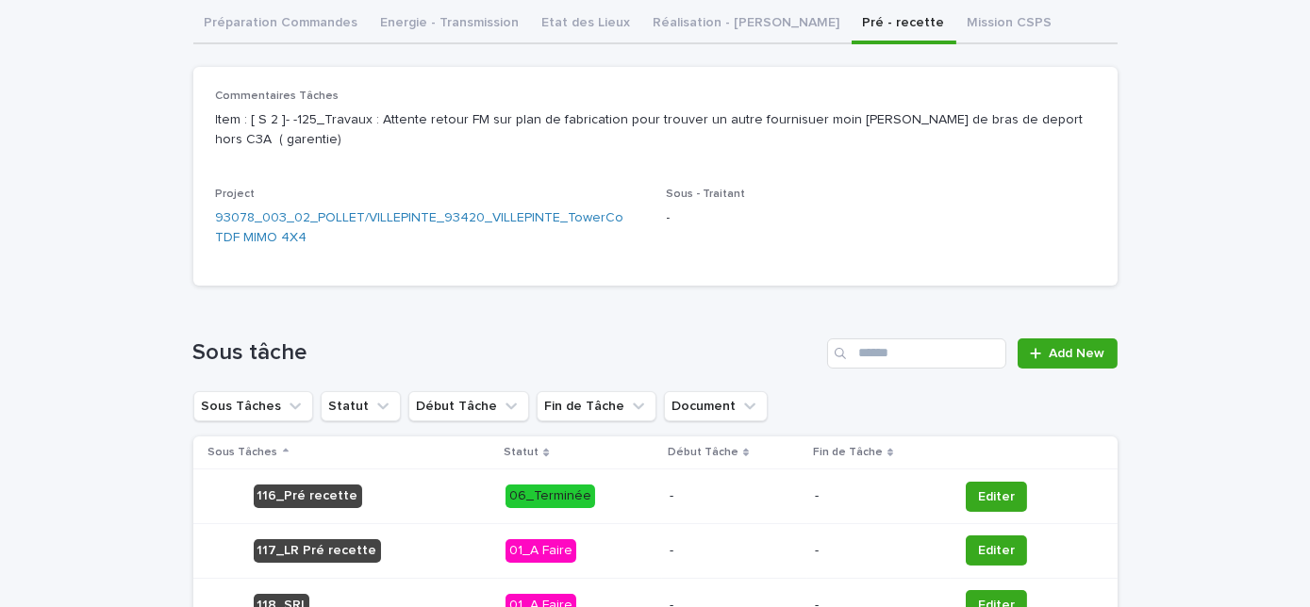
scroll to position [257, 0]
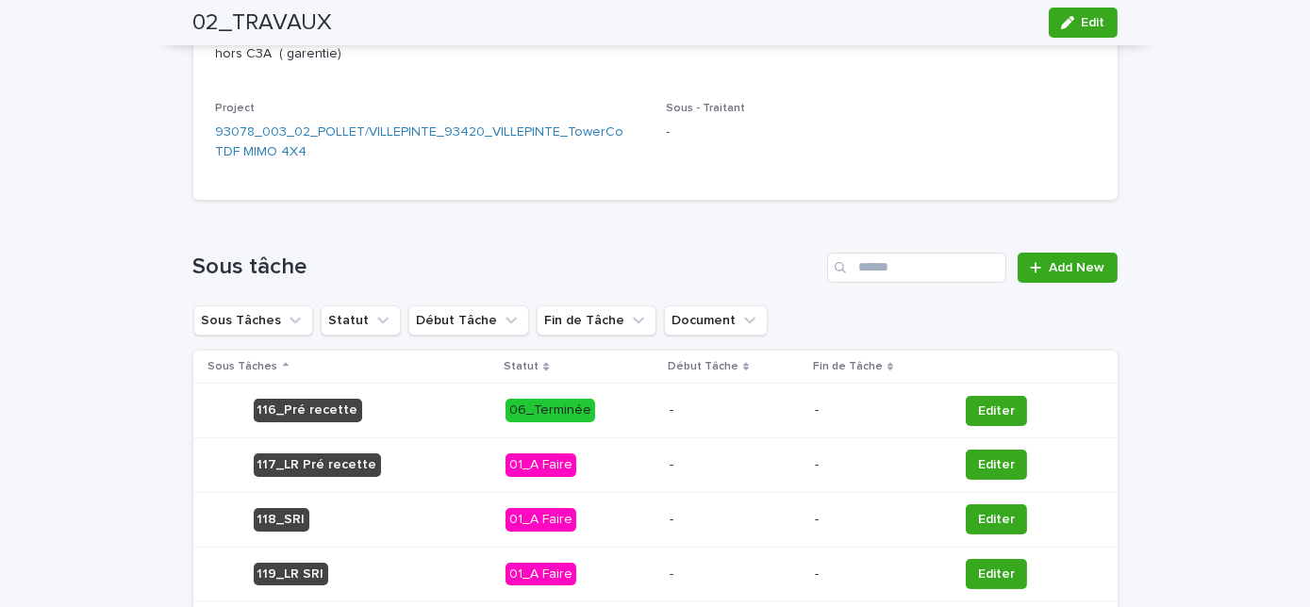
click at [714, 406] on p "-" at bounding box center [735, 411] width 130 height 16
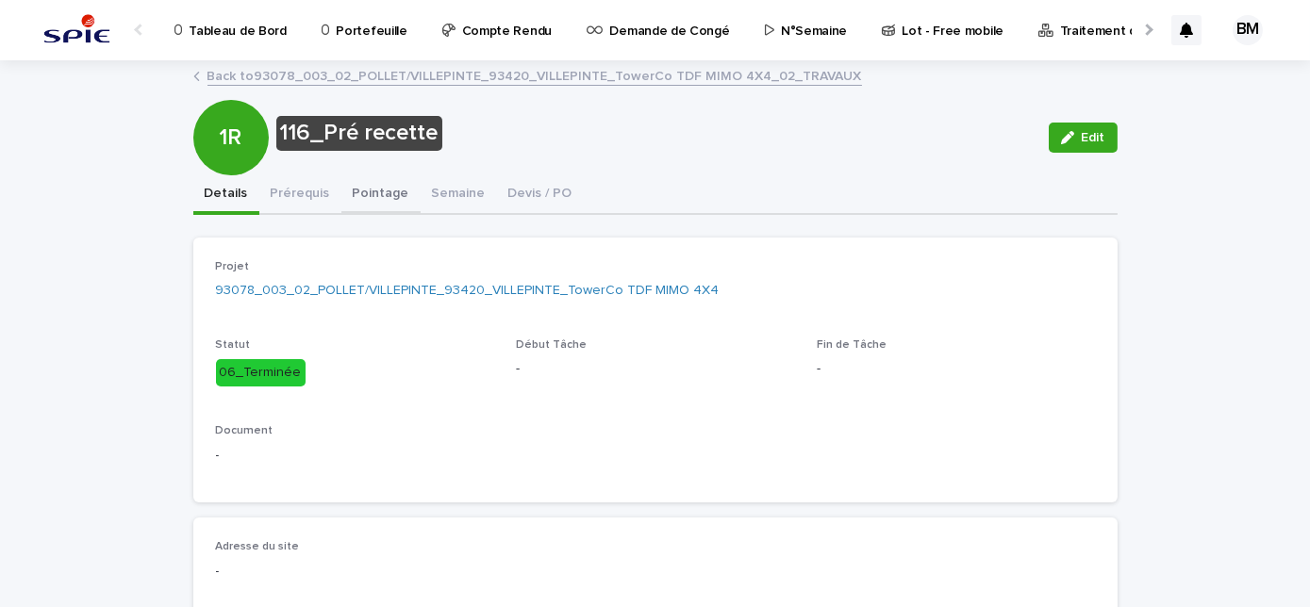
click at [383, 196] on button "Pointage" at bounding box center [380, 195] width 79 height 40
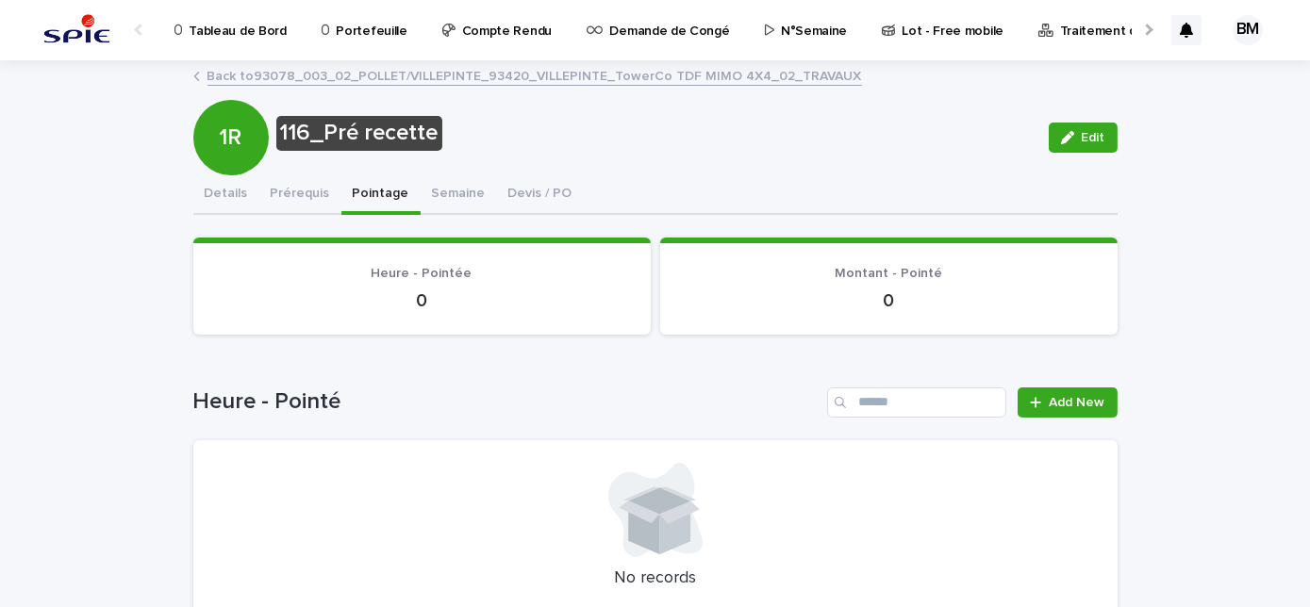
scroll to position [158, 0]
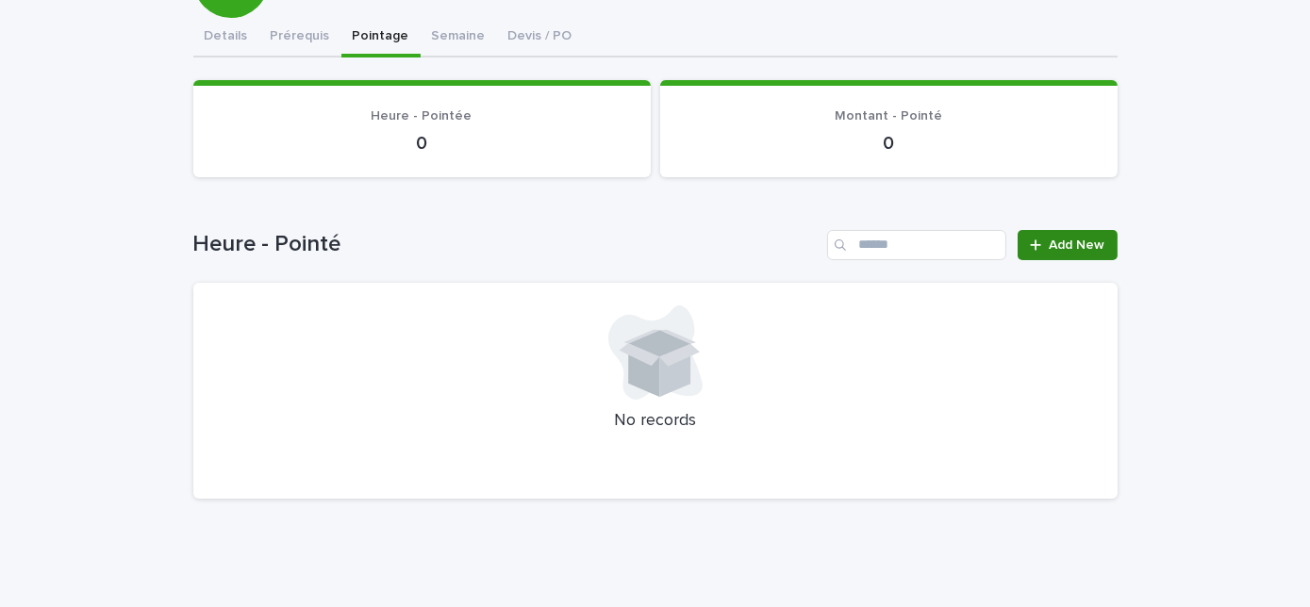
click at [1042, 235] on link "Add New" at bounding box center [1067, 245] width 99 height 30
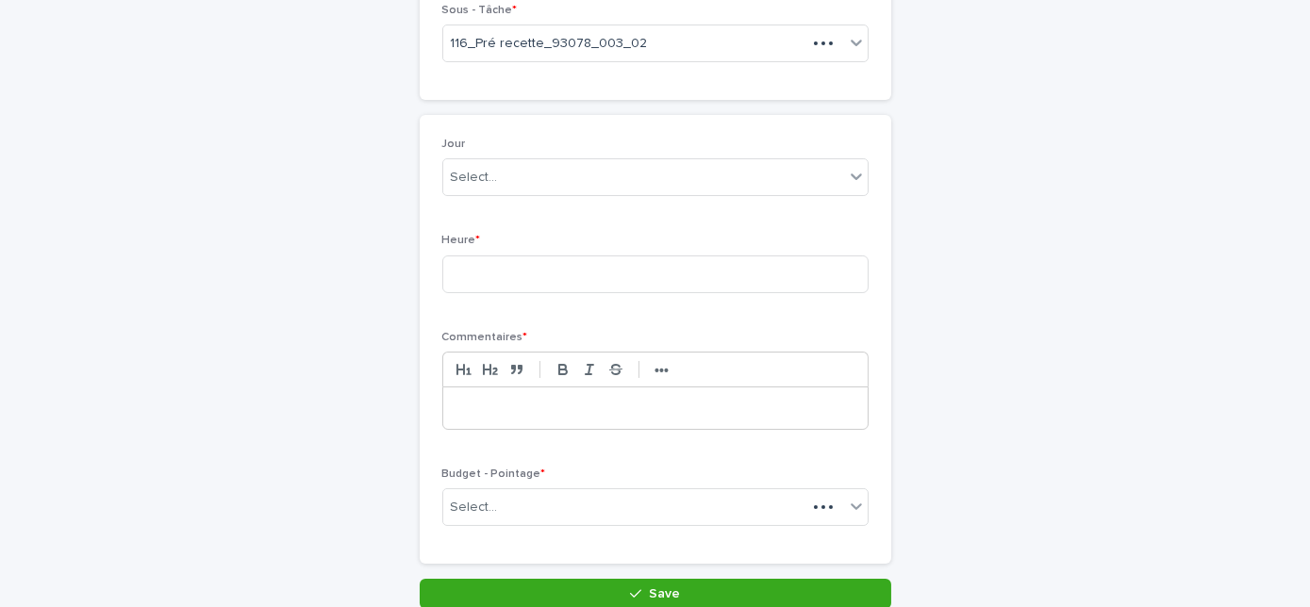
scroll to position [281, 0]
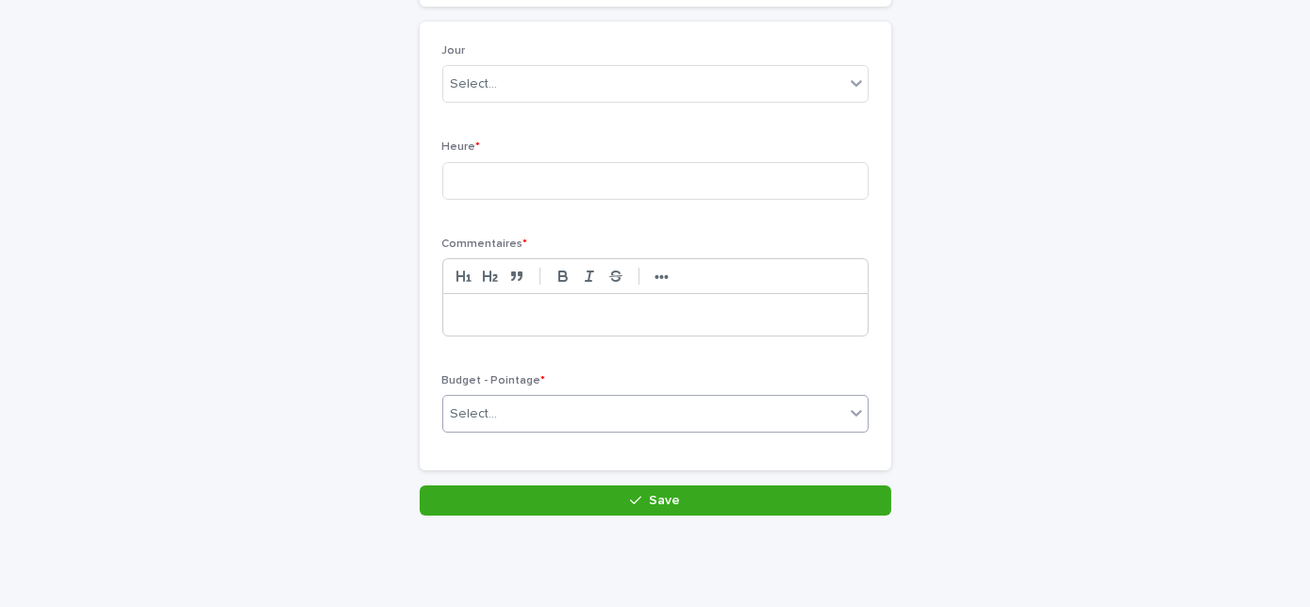
click at [644, 410] on div "Select..." at bounding box center [643, 414] width 401 height 31
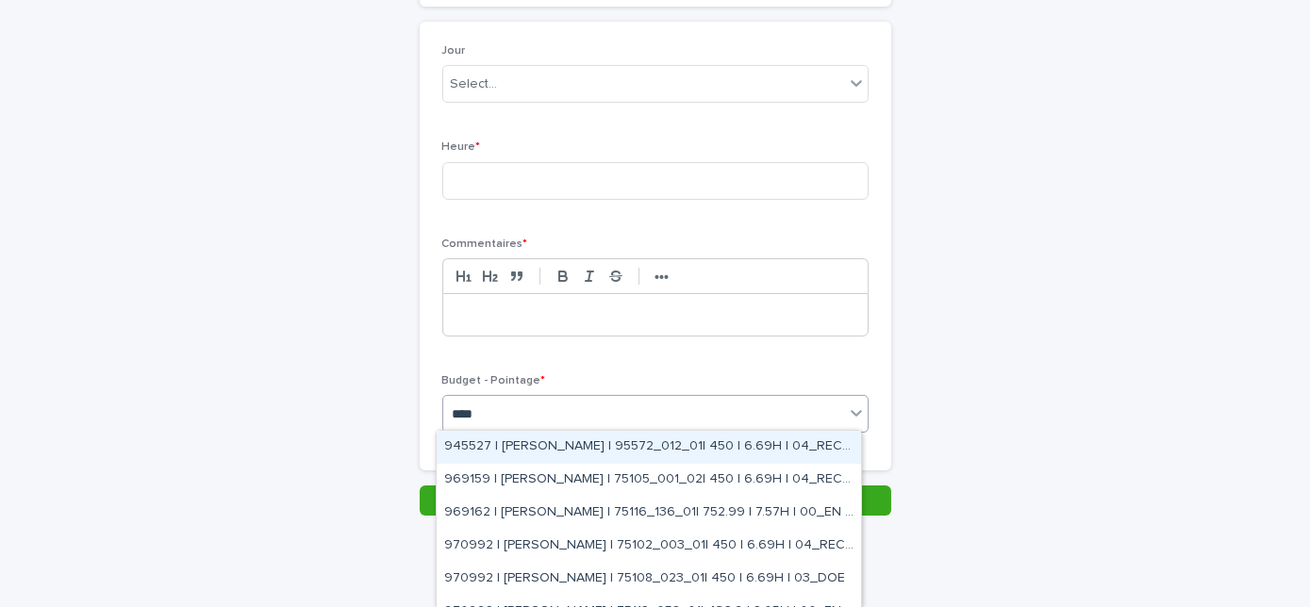
type input "*****"
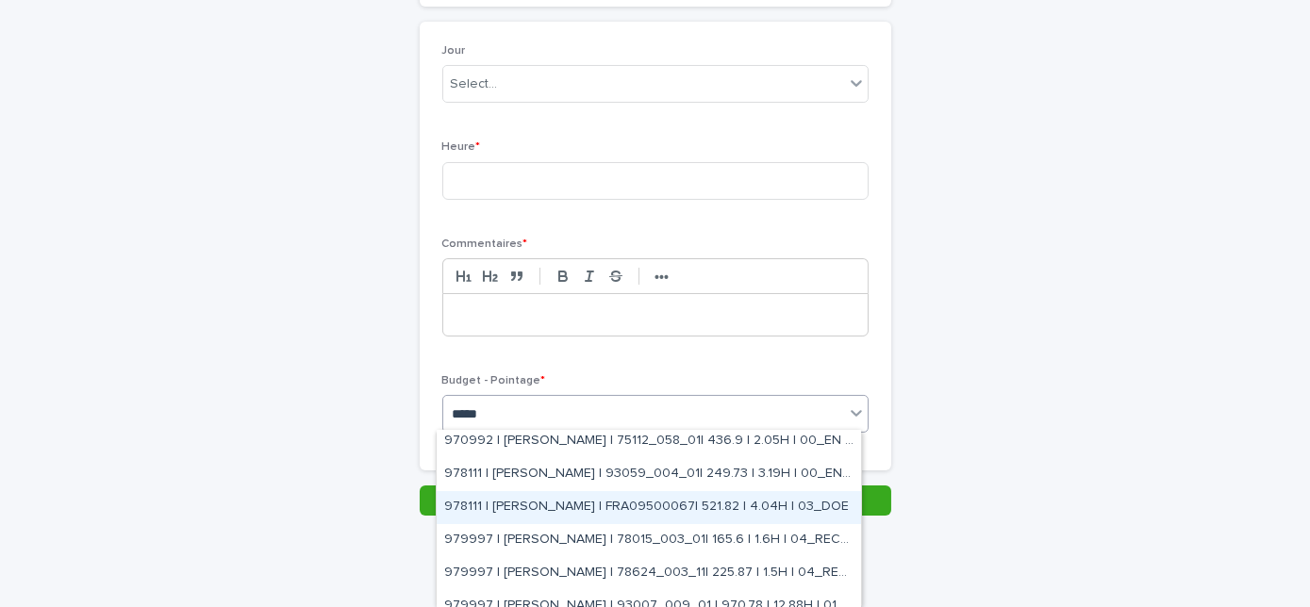
scroll to position [257, 0]
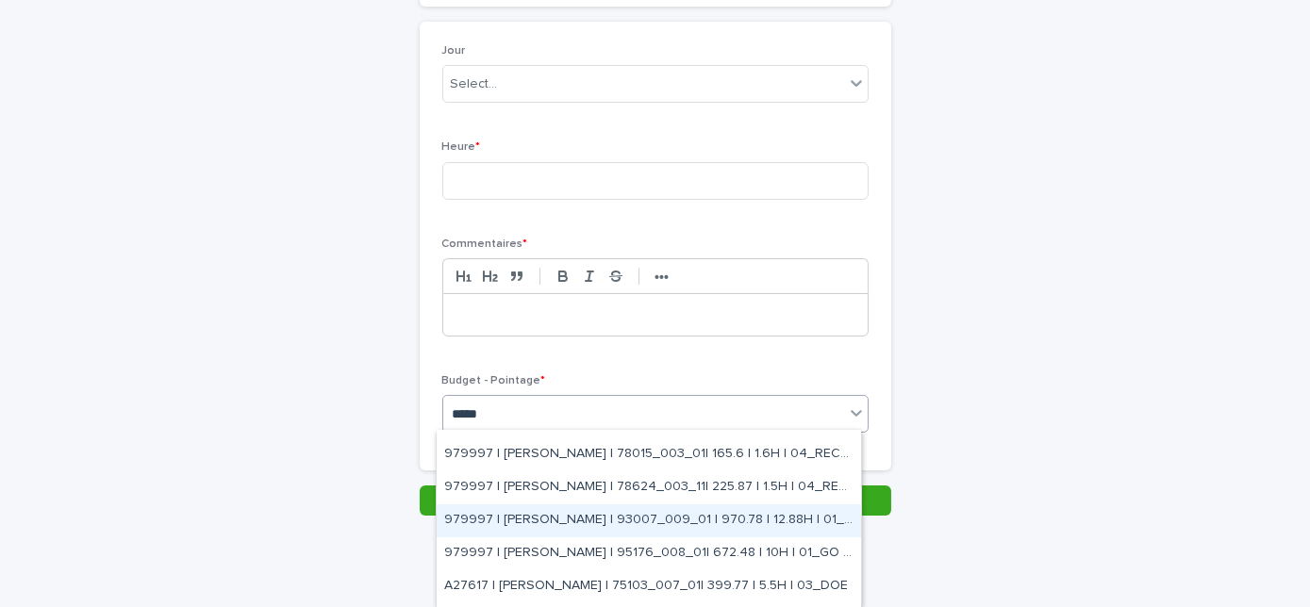
click at [791, 512] on div "979997 | [PERSON_NAME] | 93007_009_01 | 970.78 | 12.88H | 01_GO TRAVAUX" at bounding box center [649, 521] width 424 height 33
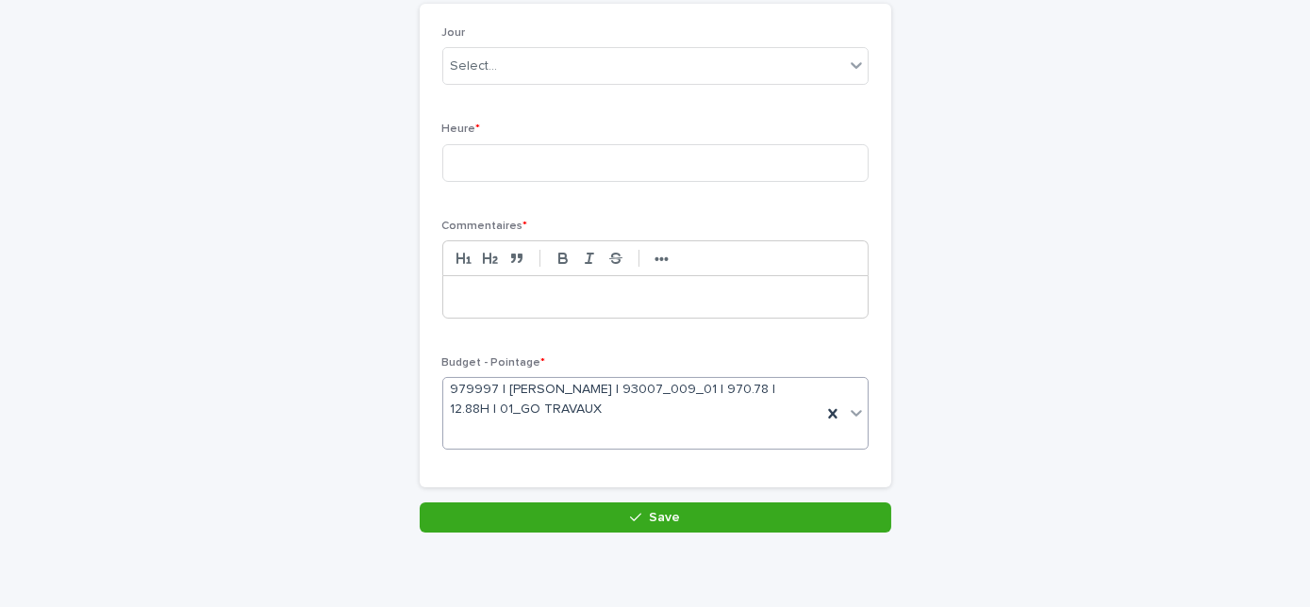
scroll to position [127, 0]
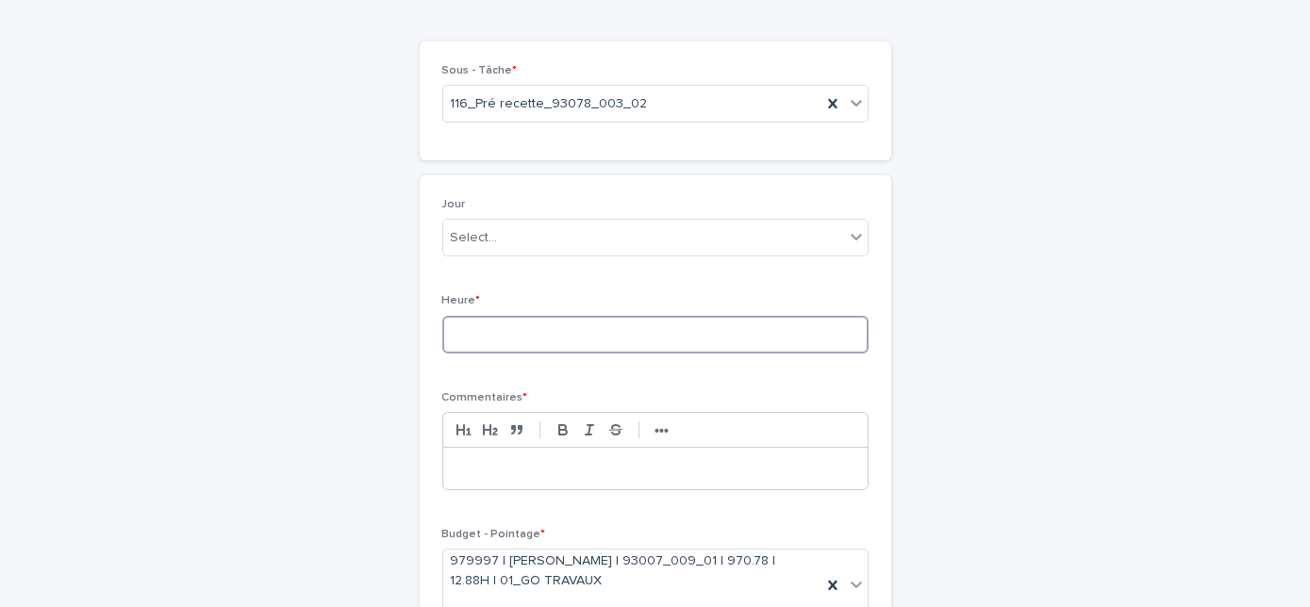
click at [492, 330] on input at bounding box center [655, 335] width 426 height 38
type input "*"
click at [477, 232] on div "Select..." at bounding box center [474, 238] width 47 height 20
type input "********"
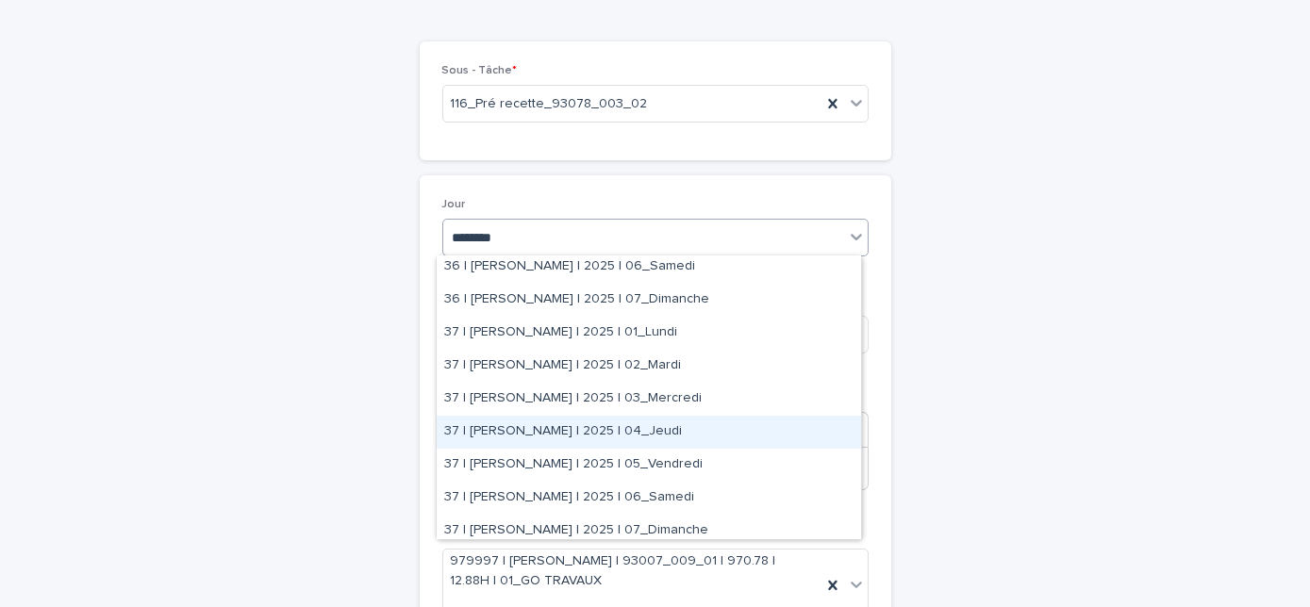
scroll to position [342, 0]
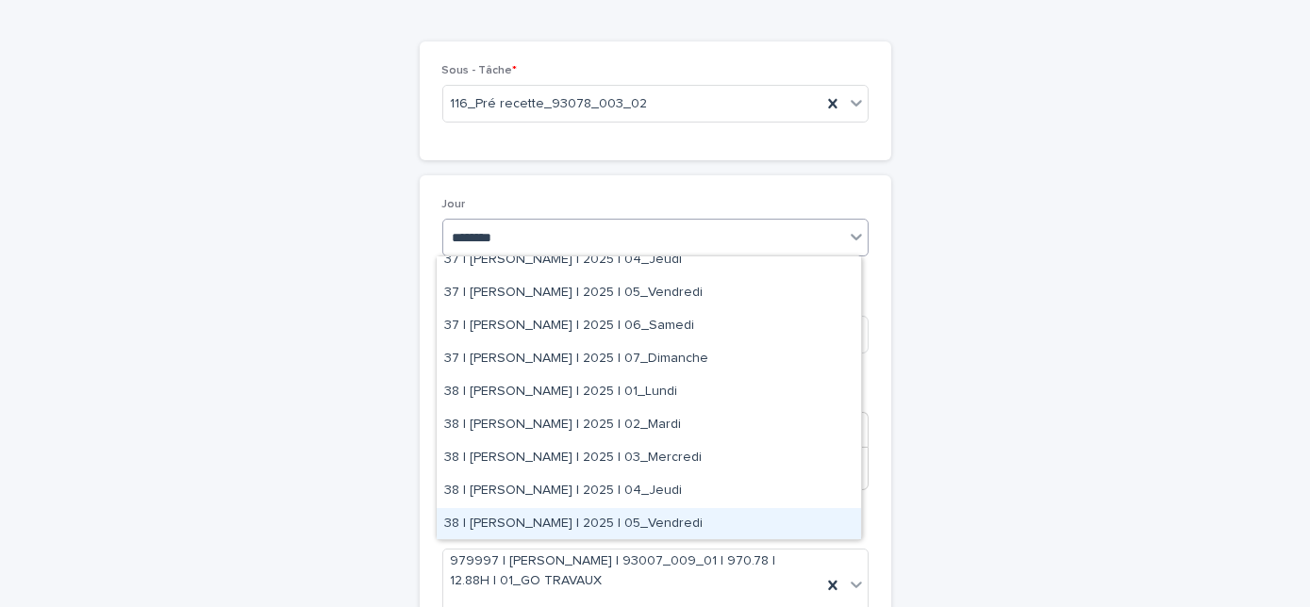
click at [626, 515] on div "38 | [PERSON_NAME] | 2025 | 05_Vendredi" at bounding box center [649, 524] width 424 height 33
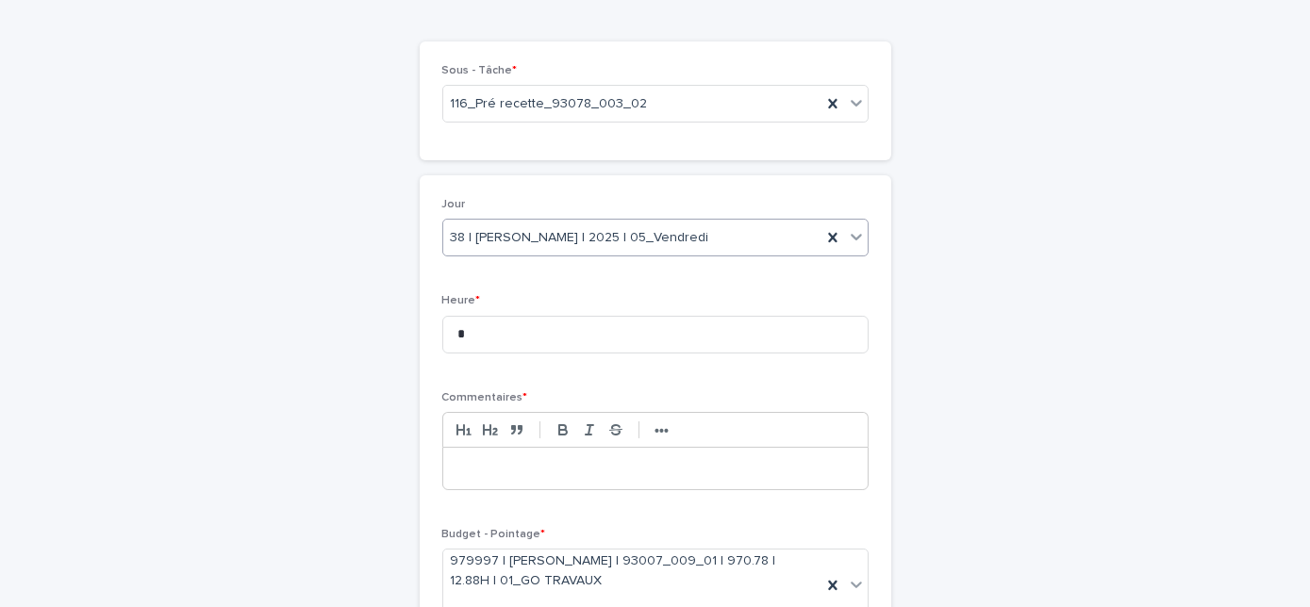
click at [569, 462] on p at bounding box center [655, 468] width 396 height 19
click at [503, 471] on p "**********" at bounding box center [655, 468] width 397 height 19
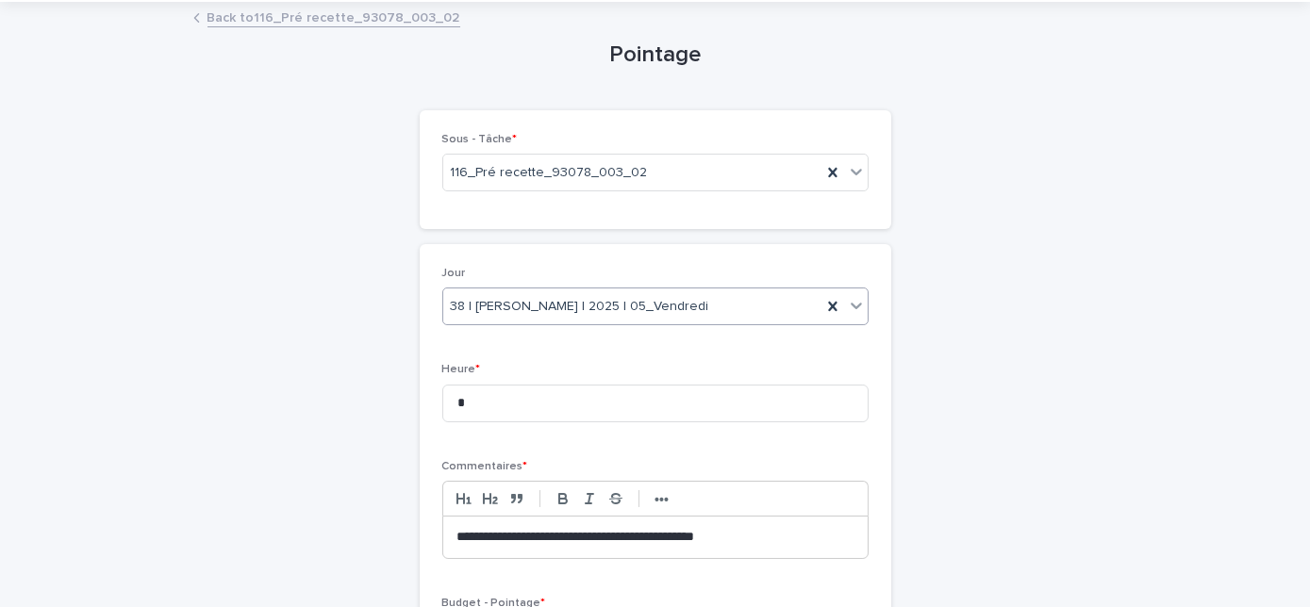
scroll to position [316, 0]
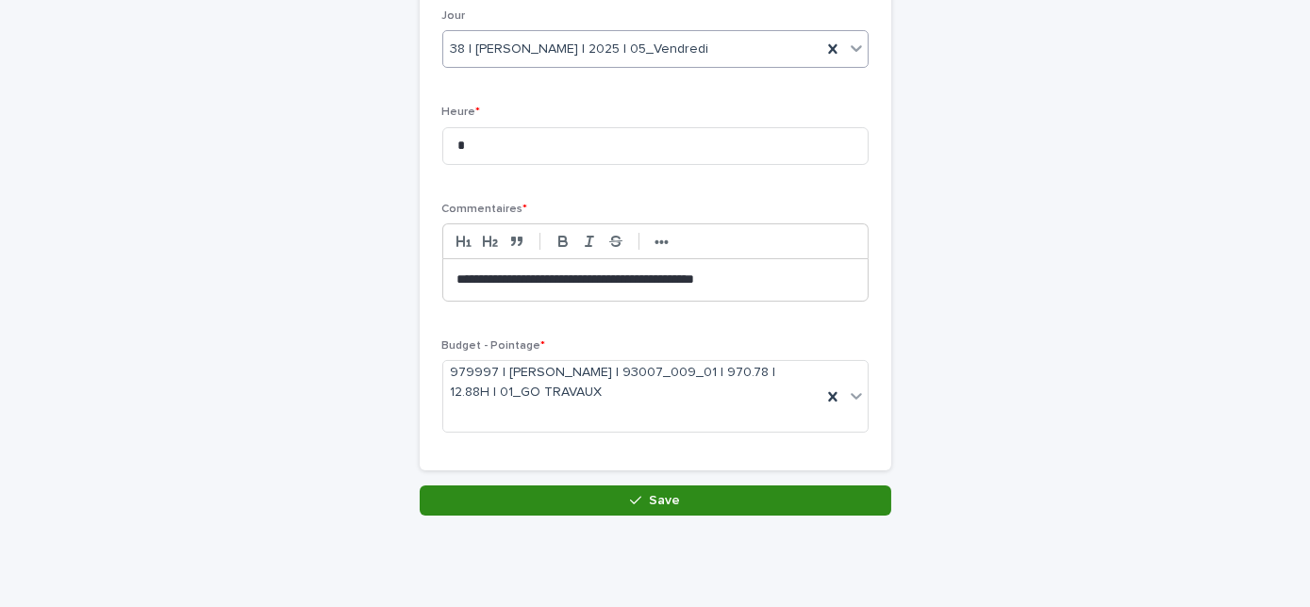
click at [606, 499] on button "Save" at bounding box center [656, 501] width 472 height 30
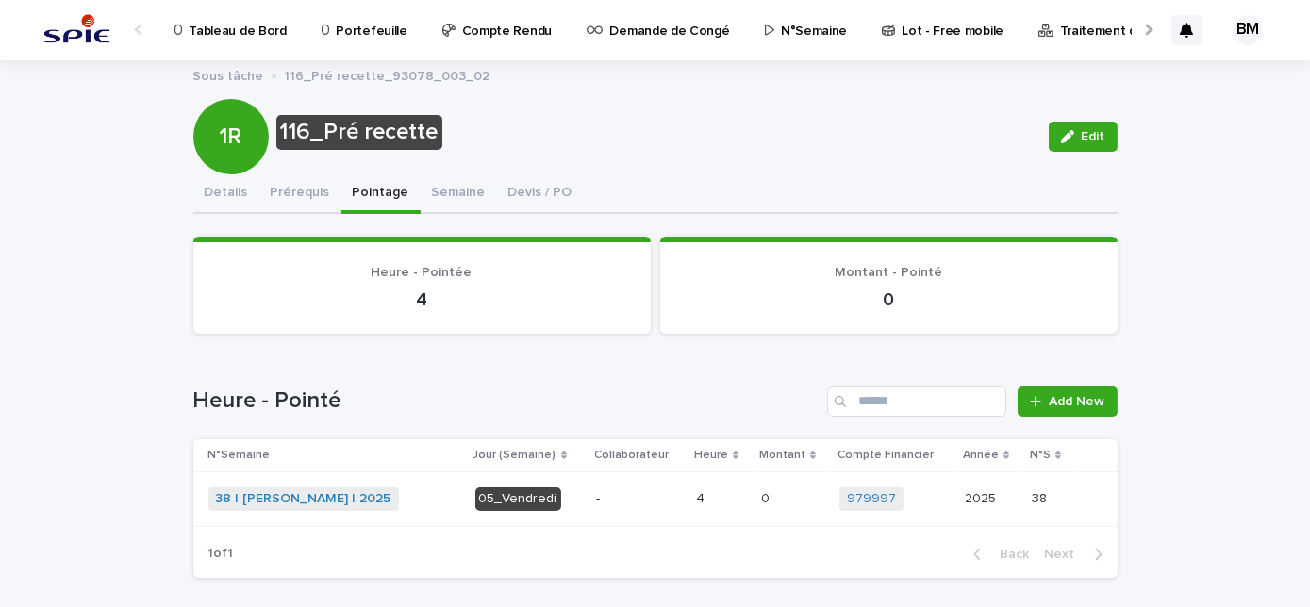
click at [608, 500] on p "-" at bounding box center [638, 499] width 85 height 16
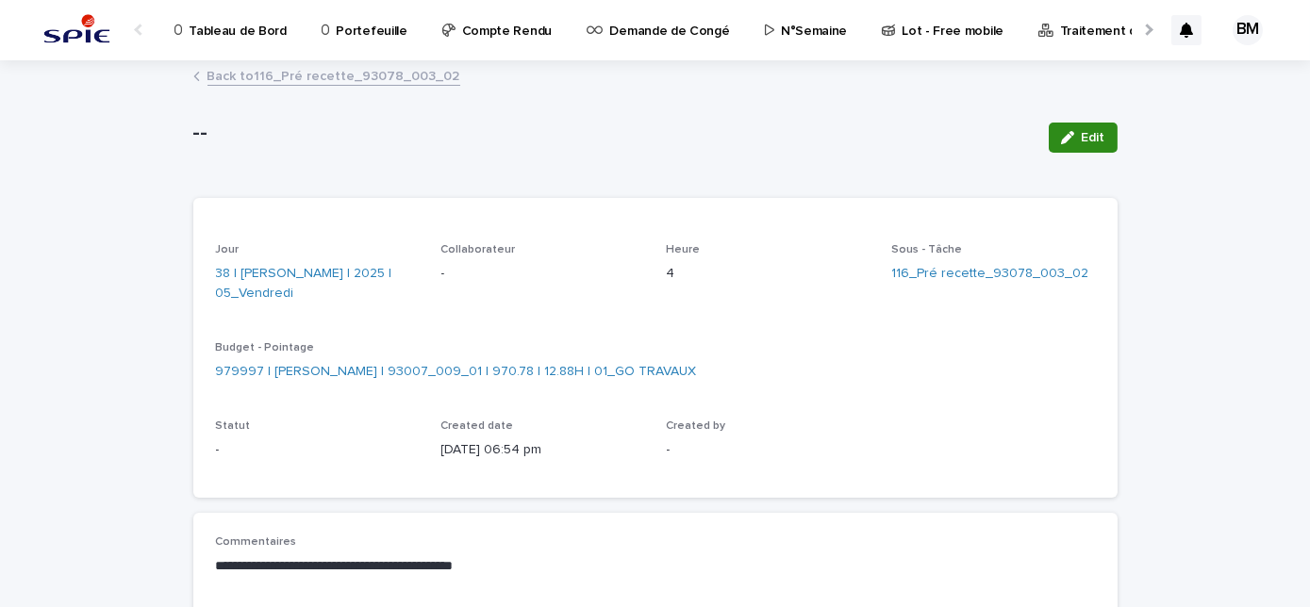
click at [1063, 136] on icon "button" at bounding box center [1067, 137] width 13 height 13
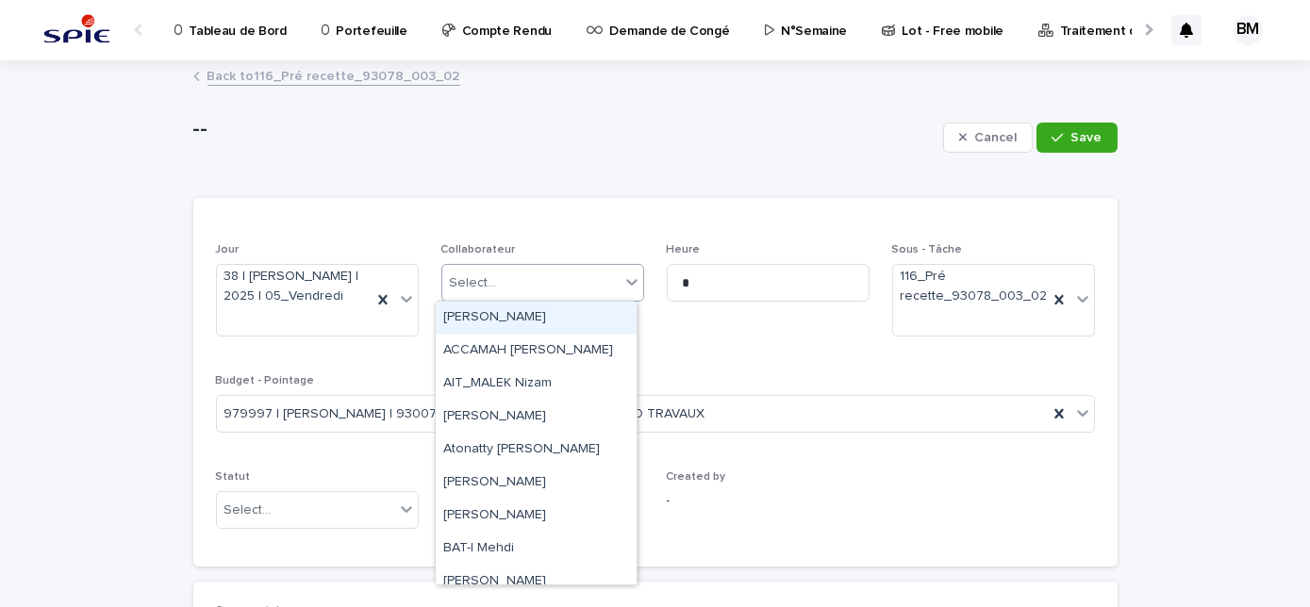
click at [507, 283] on div "Select..." at bounding box center [530, 283] width 177 height 31
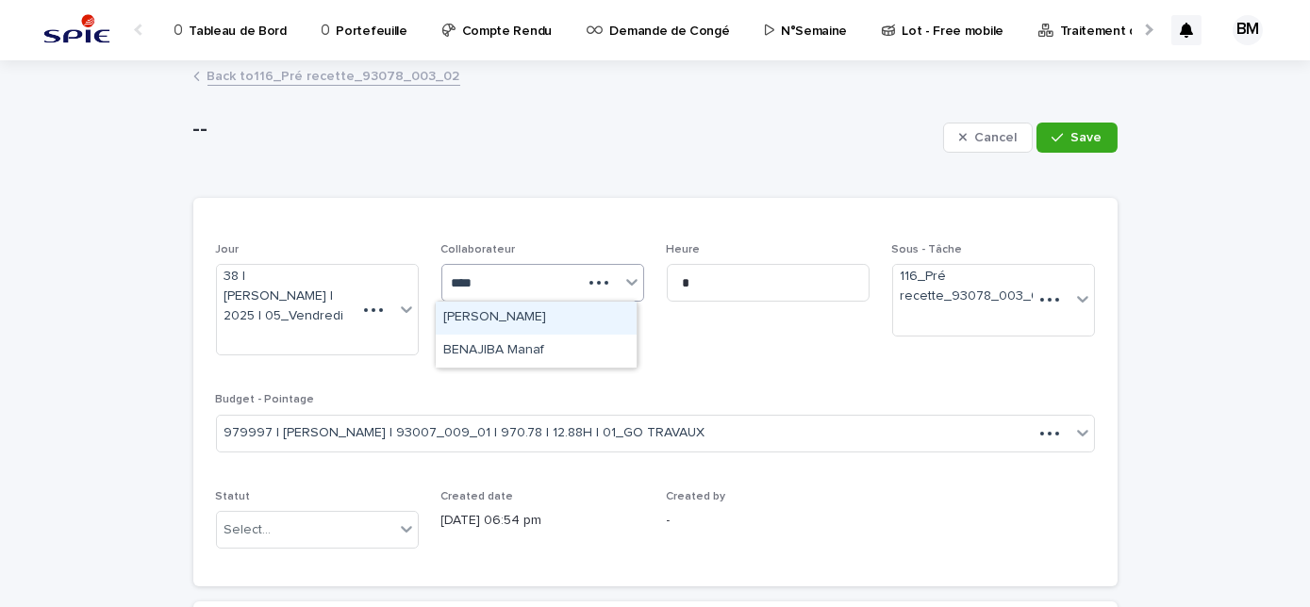
type input "*****"
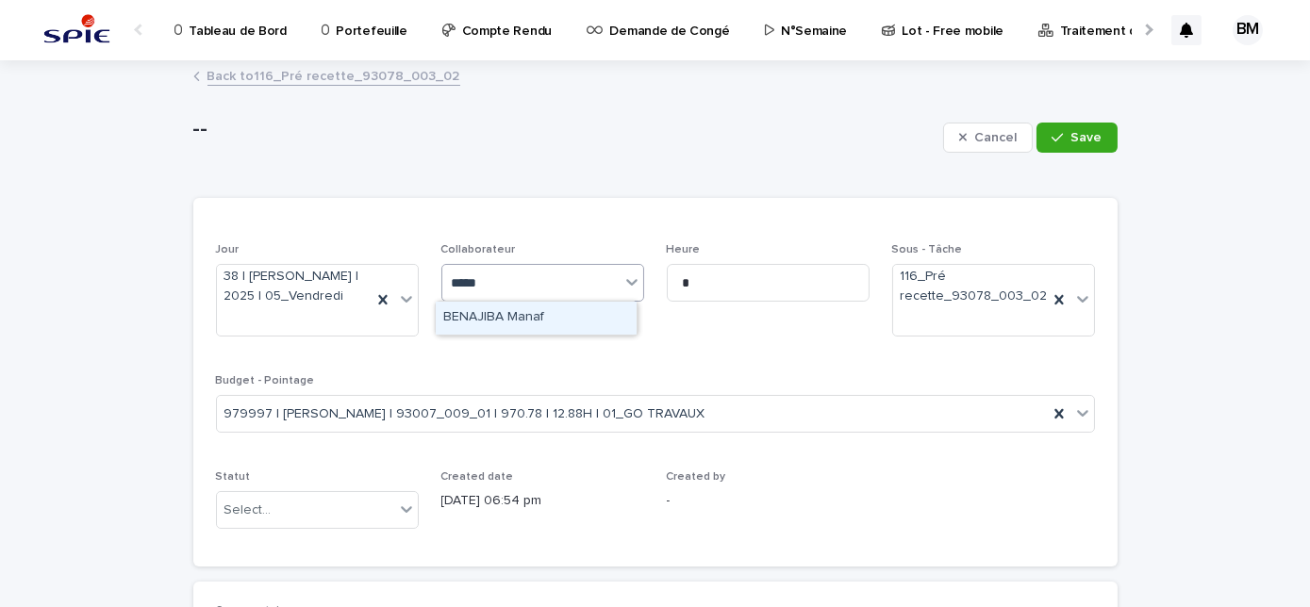
click at [525, 317] on div "BENAJIBA Manaf" at bounding box center [536, 318] width 201 height 33
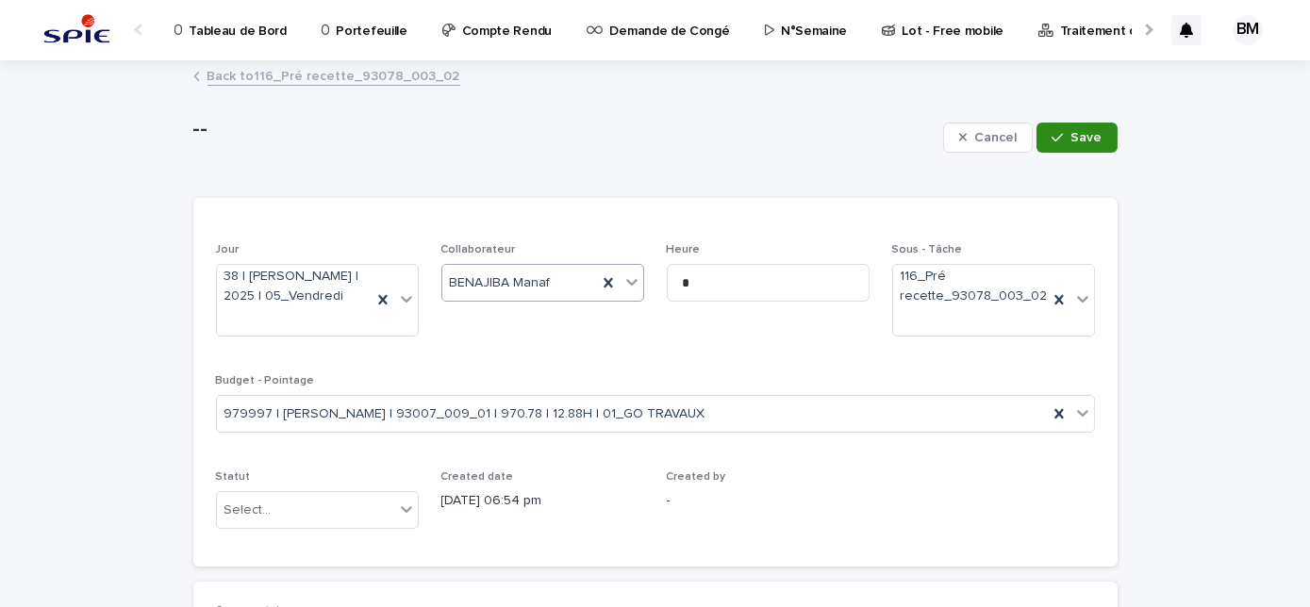
click at [1072, 143] on button "Save" at bounding box center [1077, 138] width 80 height 30
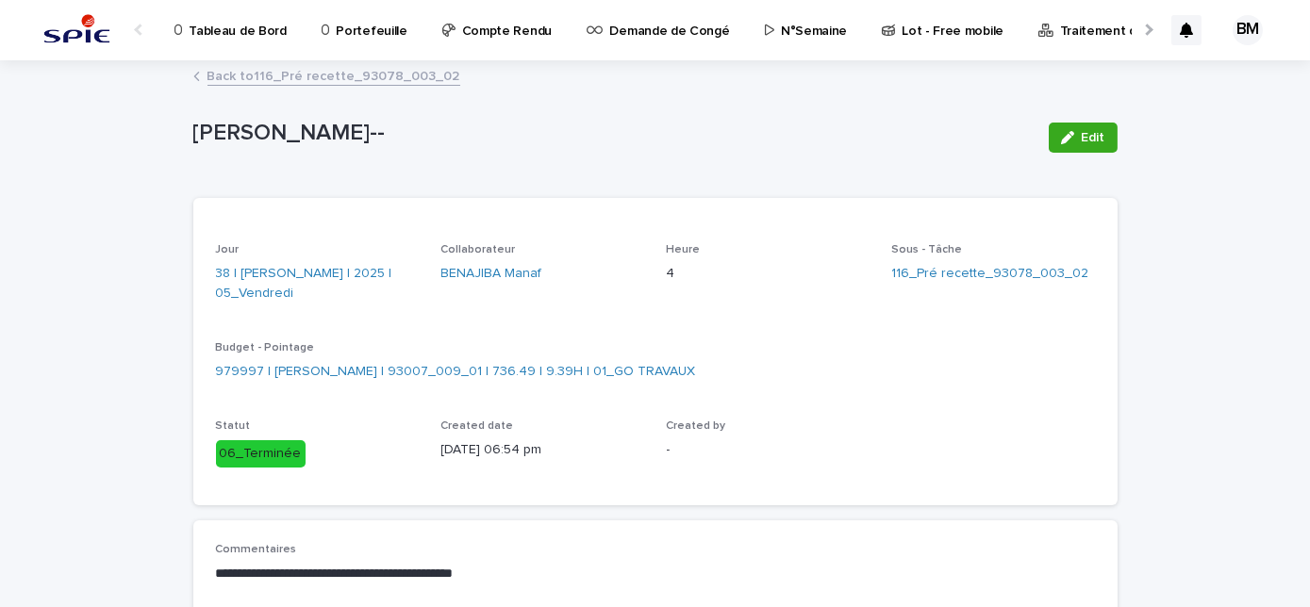
click at [367, 31] on p "Portefeuille" at bounding box center [371, 20] width 71 height 40
click at [259, 81] on link "Back to 116_Pré recette_93078_003_02" at bounding box center [334, 75] width 253 height 22
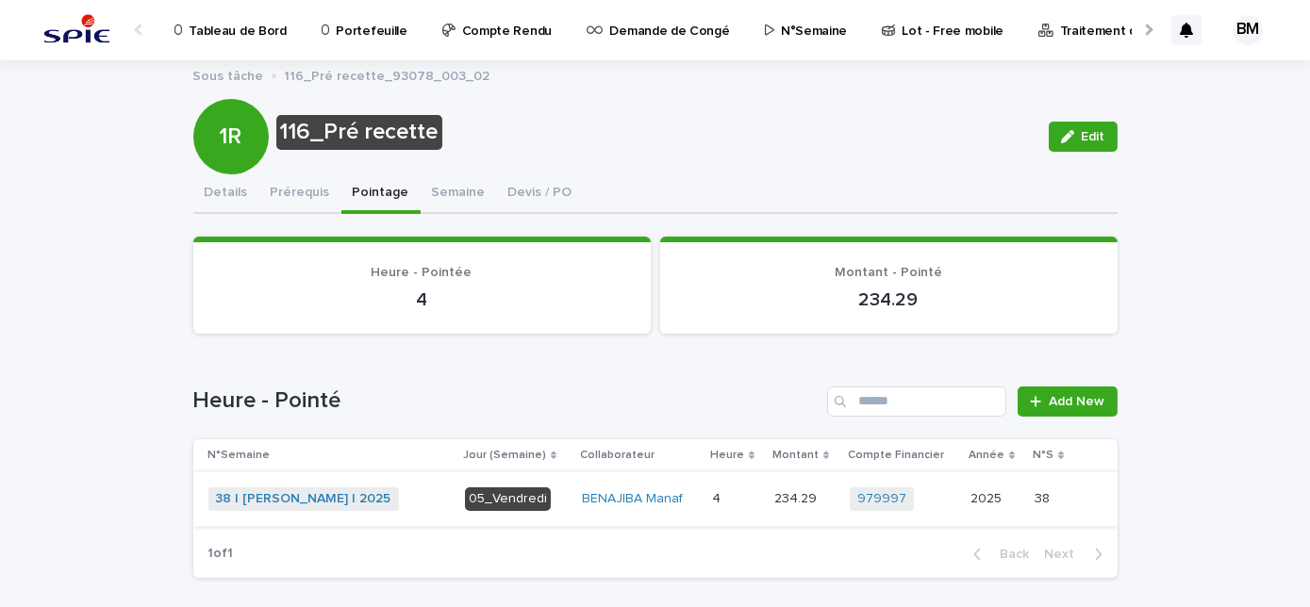
scroll to position [78, 0]
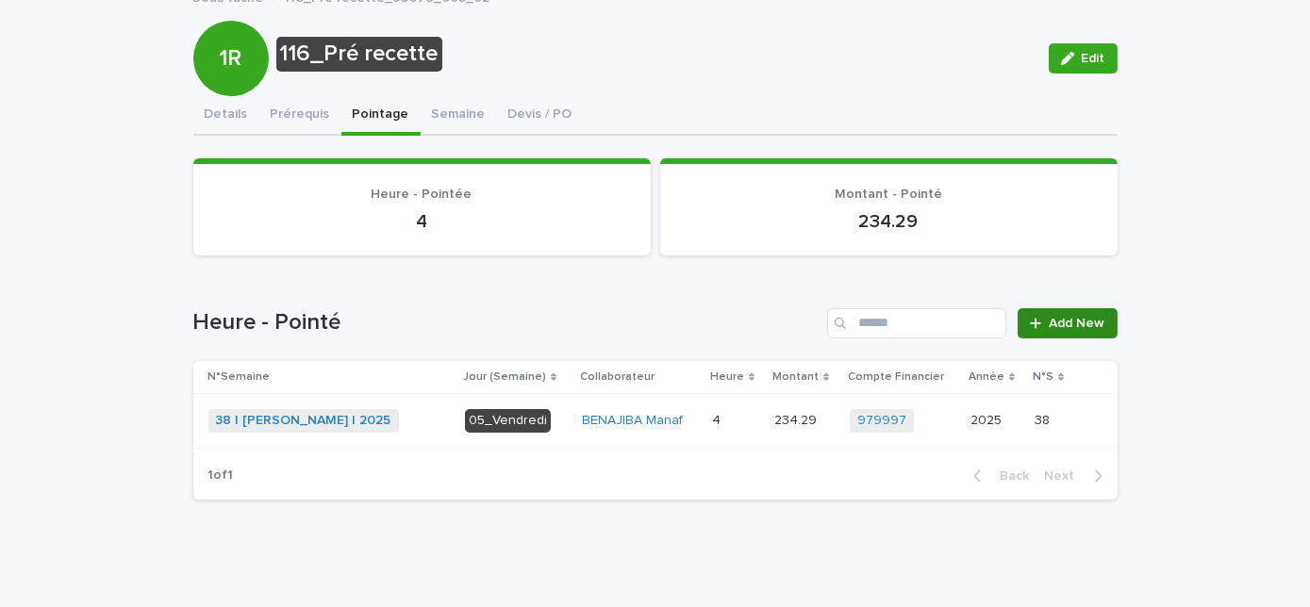
click at [1072, 332] on link "Add New" at bounding box center [1067, 323] width 99 height 30
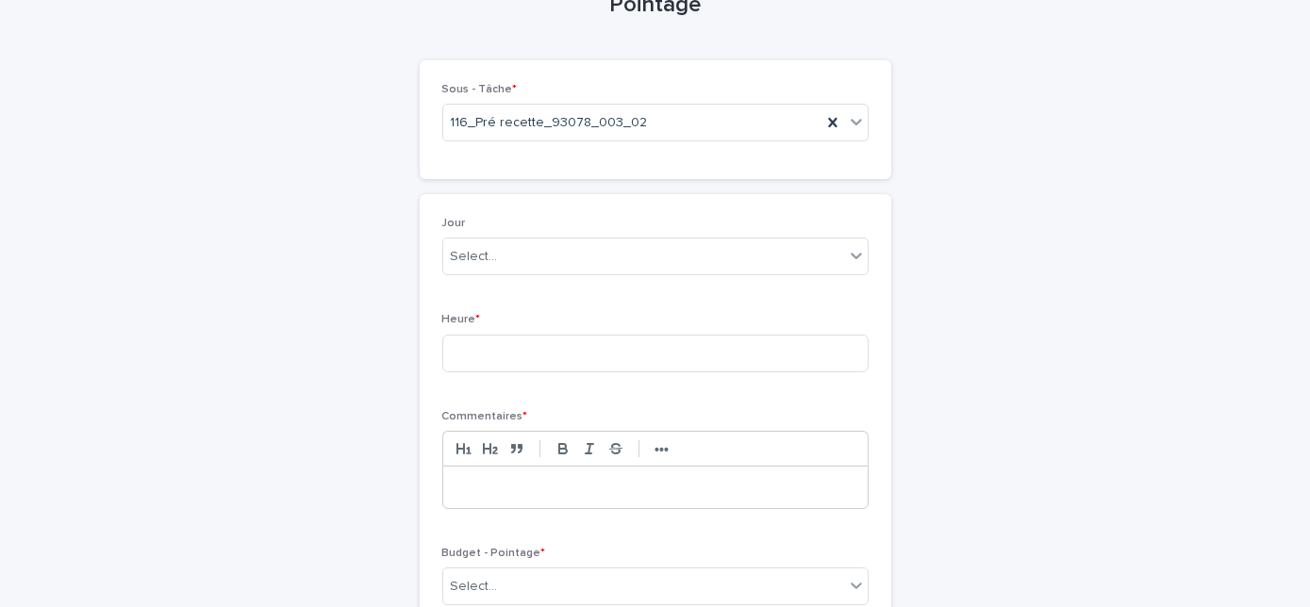
scroll to position [194, 0]
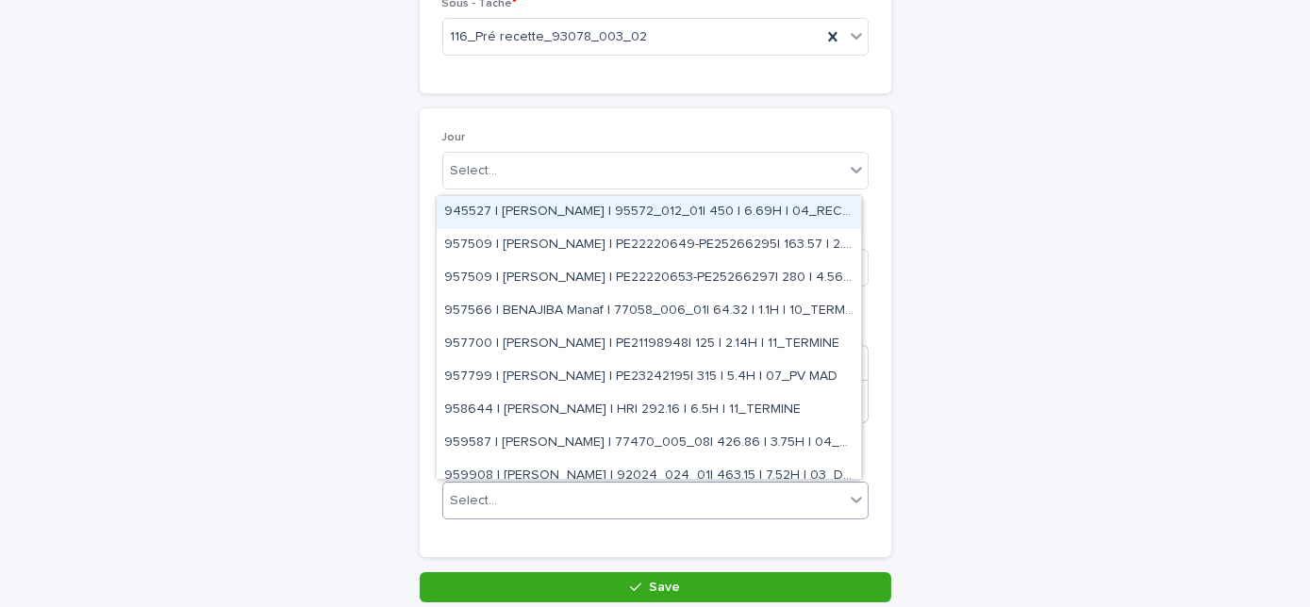
drag, startPoint x: 539, startPoint y: 500, endPoint x: 523, endPoint y: 494, distance: 17.0
click at [523, 494] on div "Select..." at bounding box center [643, 501] width 401 height 31
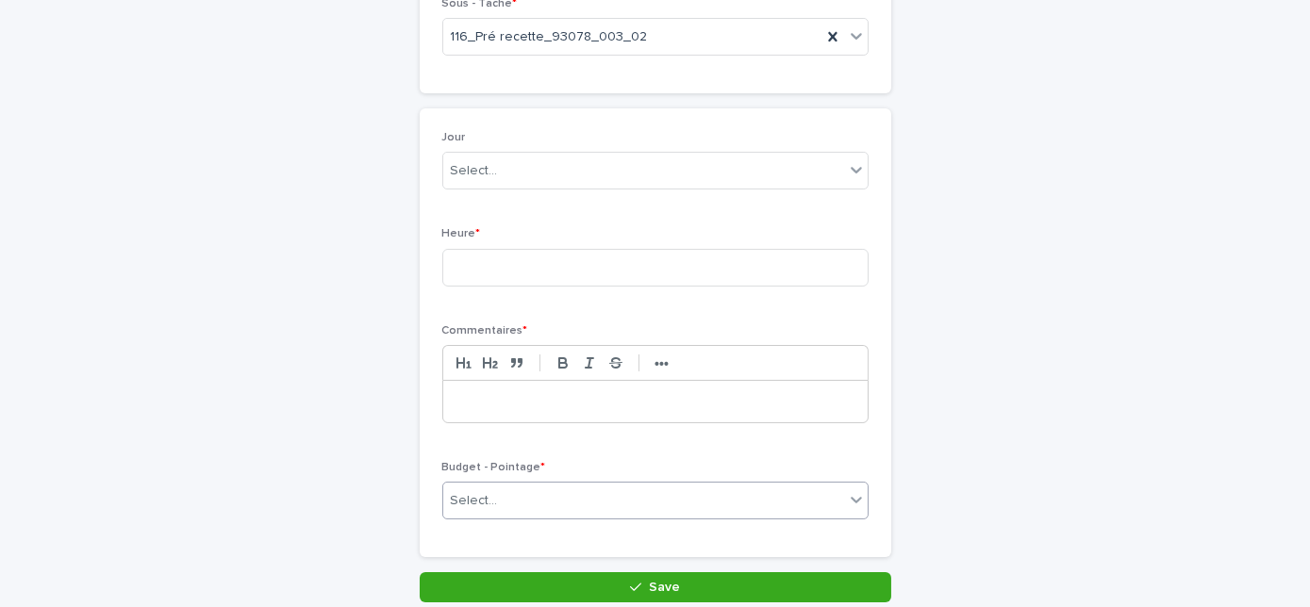
paste input "**********"
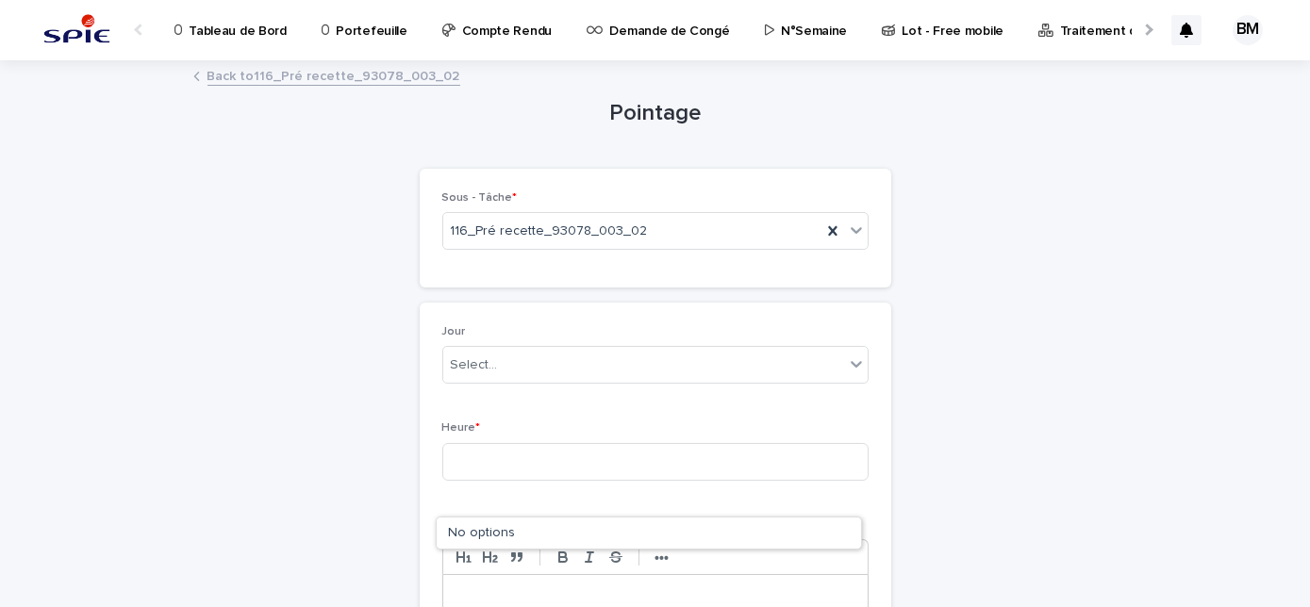
type input "**********"
click at [347, 34] on p "Portefeuille" at bounding box center [371, 20] width 71 height 40
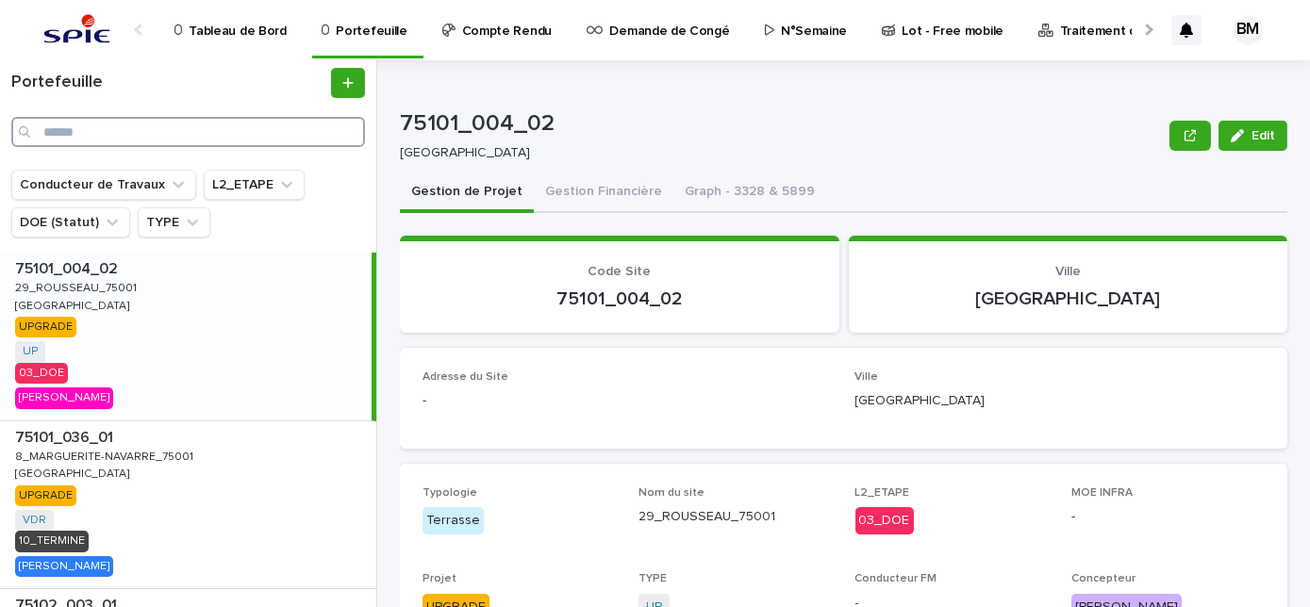
click at [241, 131] on input "Search" at bounding box center [188, 132] width 354 height 30
paste input "**********"
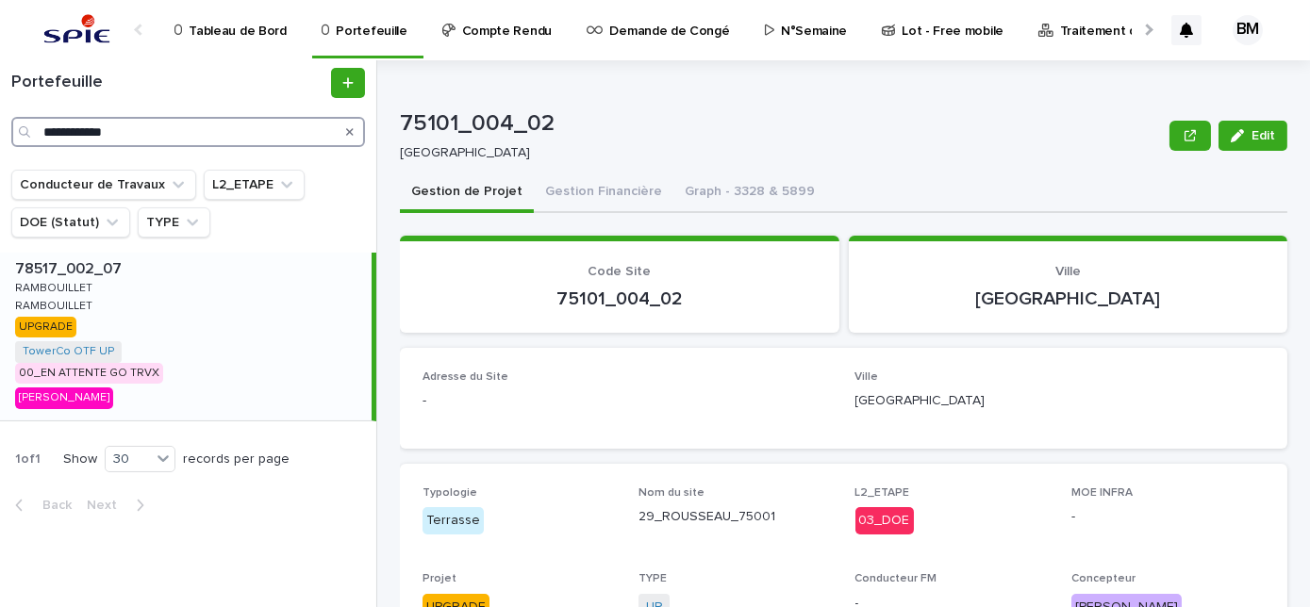
type input "**********"
click at [289, 322] on div "78517_002_07 78517_002_07 RAMBOUILLET RAMBOUILLET RAMBOUILLET RAMBOUILLET UPGRA…" at bounding box center [186, 337] width 372 height 168
click at [290, 322] on div "78517_002_07 78517_002_07 RAMBOUILLET RAMBOUILLET RAMBOUILLET RAMBOUILLET UPGRA…" at bounding box center [186, 337] width 372 height 168
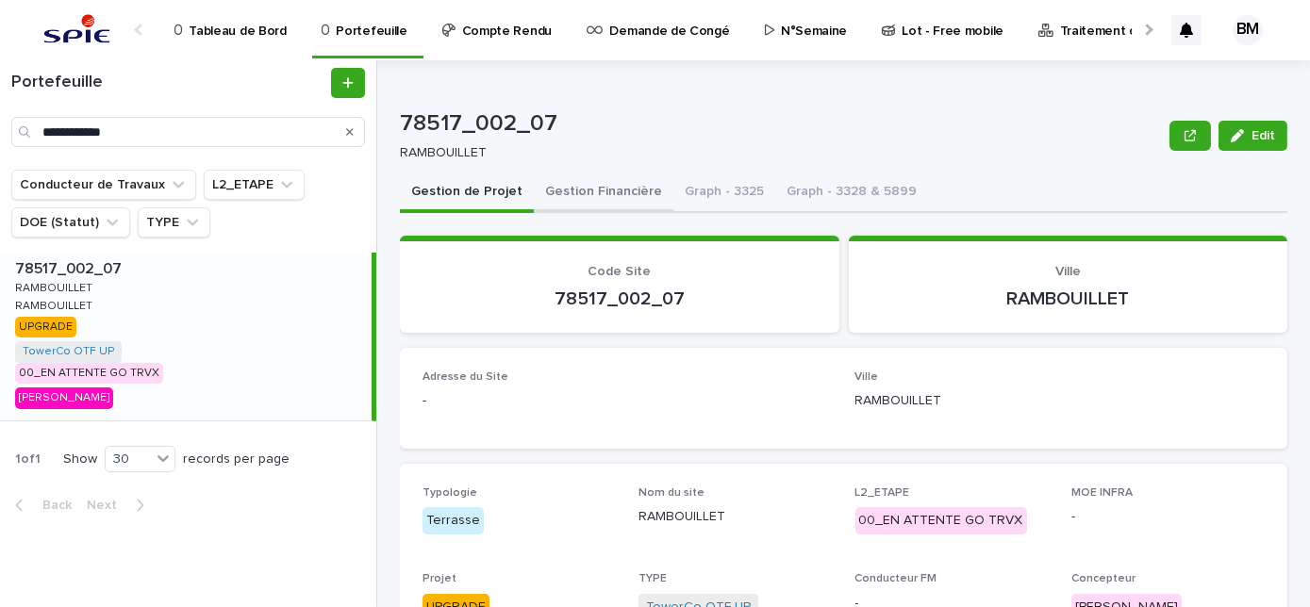
click at [592, 195] on button "Gestion Financière" at bounding box center [604, 194] width 140 height 40
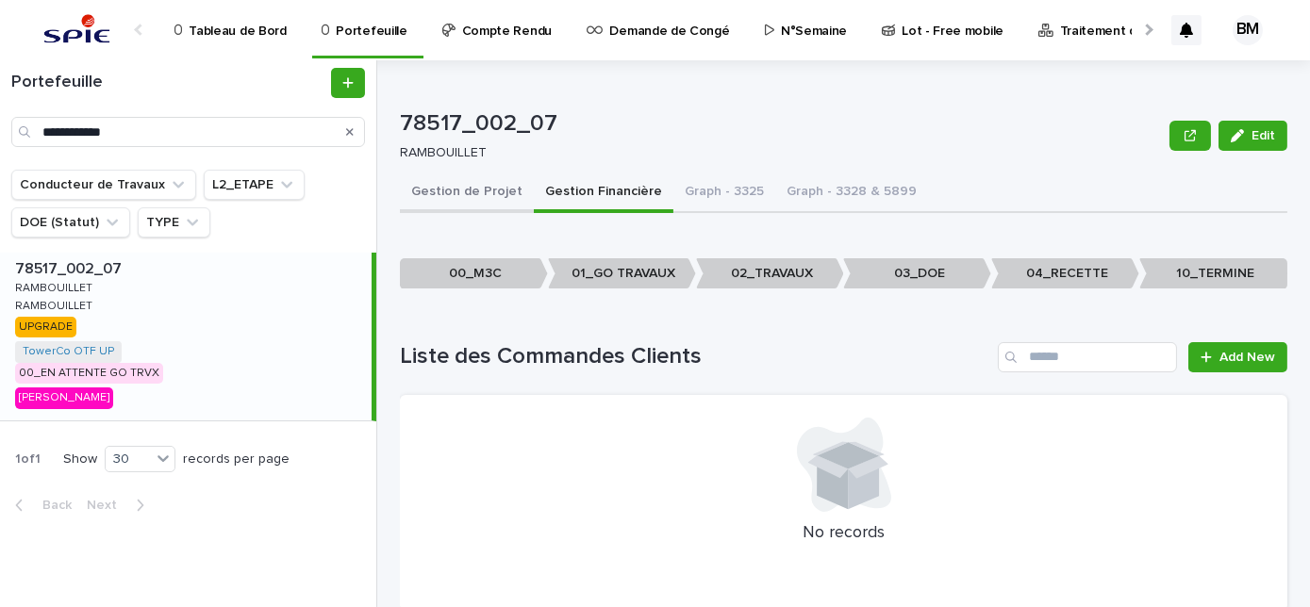
click at [476, 191] on button "Gestion de Projet" at bounding box center [467, 194] width 134 height 40
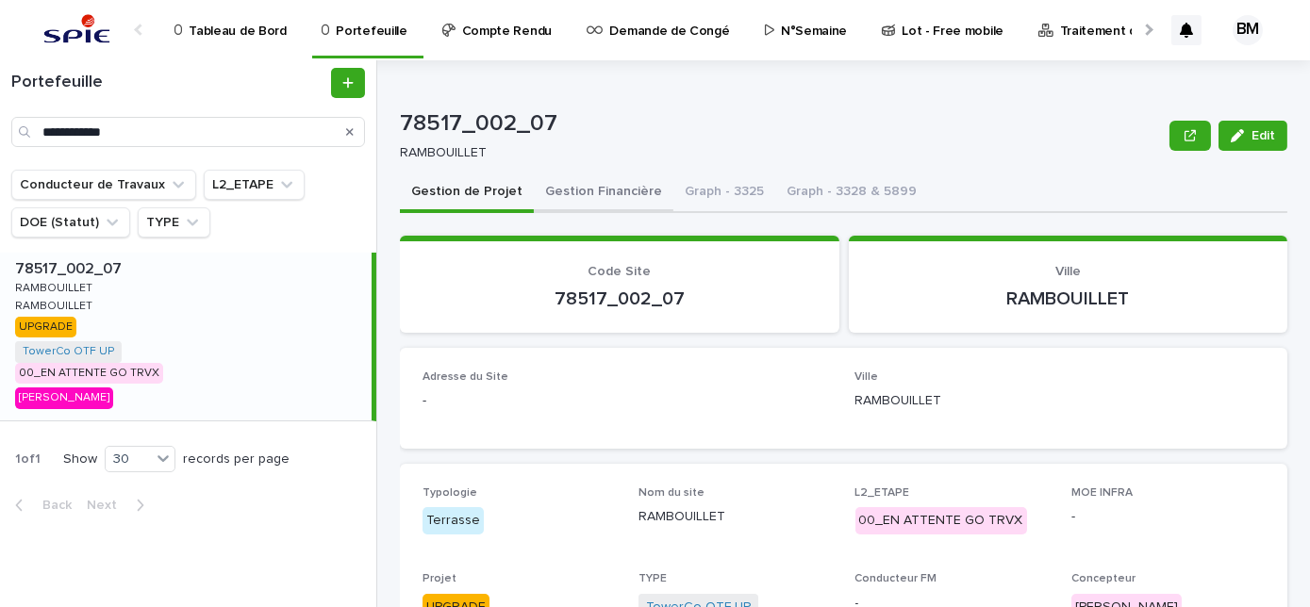
click at [590, 199] on button "Gestion Financière" at bounding box center [604, 194] width 140 height 40
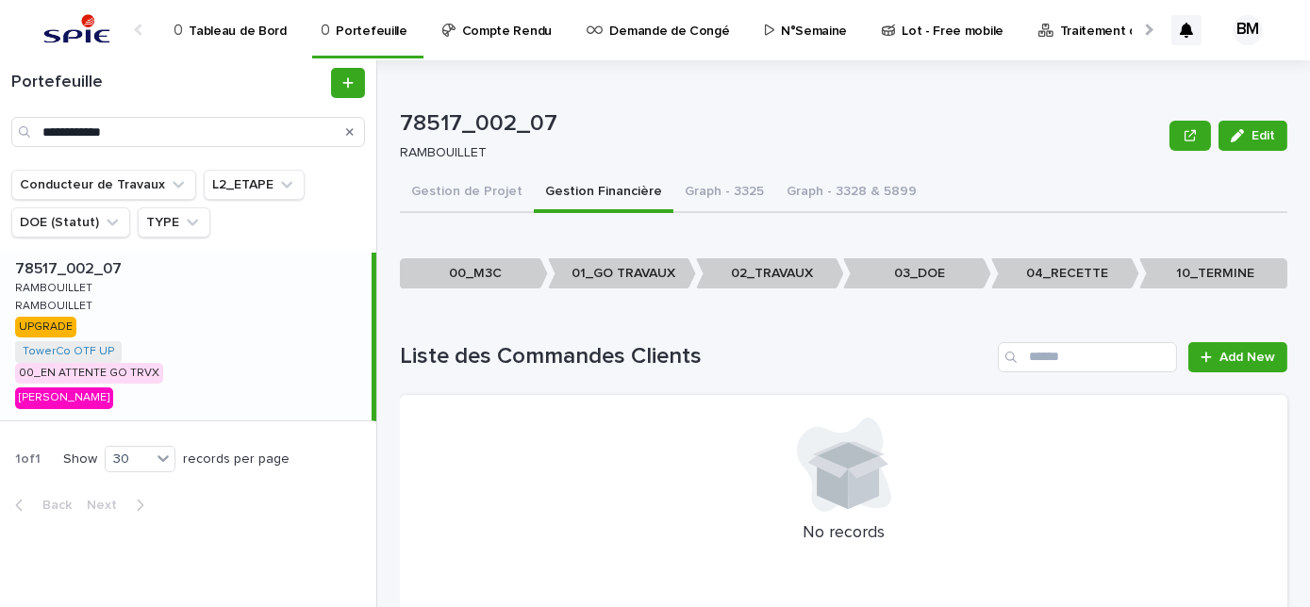
click at [598, 190] on button "Gestion Financière" at bounding box center [604, 194] width 140 height 40
click at [478, 192] on button "Gestion de Projet" at bounding box center [467, 194] width 134 height 40
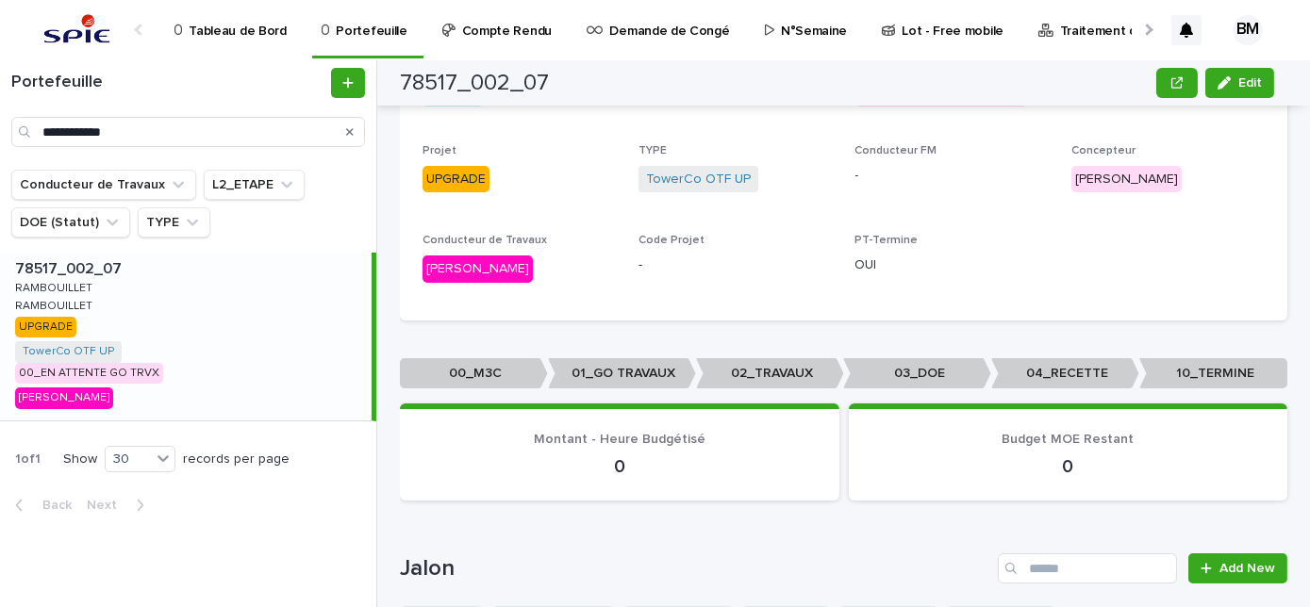
scroll to position [514, 0]
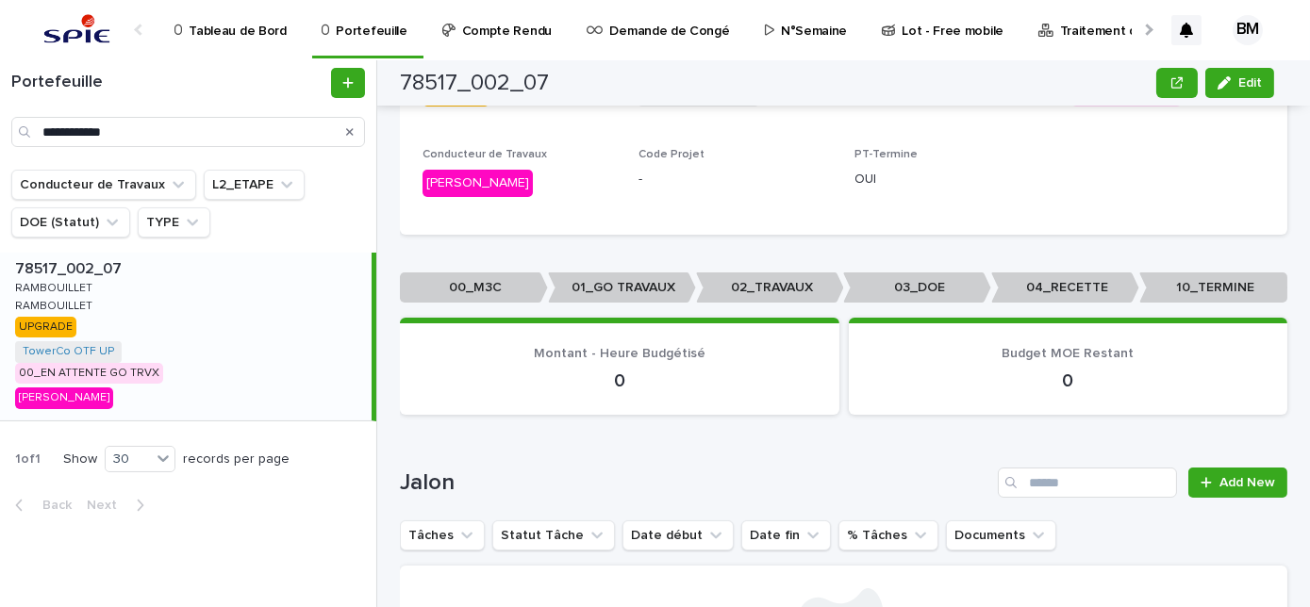
drag, startPoint x: 302, startPoint y: 317, endPoint x: 622, endPoint y: 379, distance: 325.8
click at [302, 317] on div "78517_002_07 78517_002_07 RAMBOUILLET RAMBOUILLET RAMBOUILLET RAMBOUILLET UPGRA…" at bounding box center [186, 337] width 372 height 168
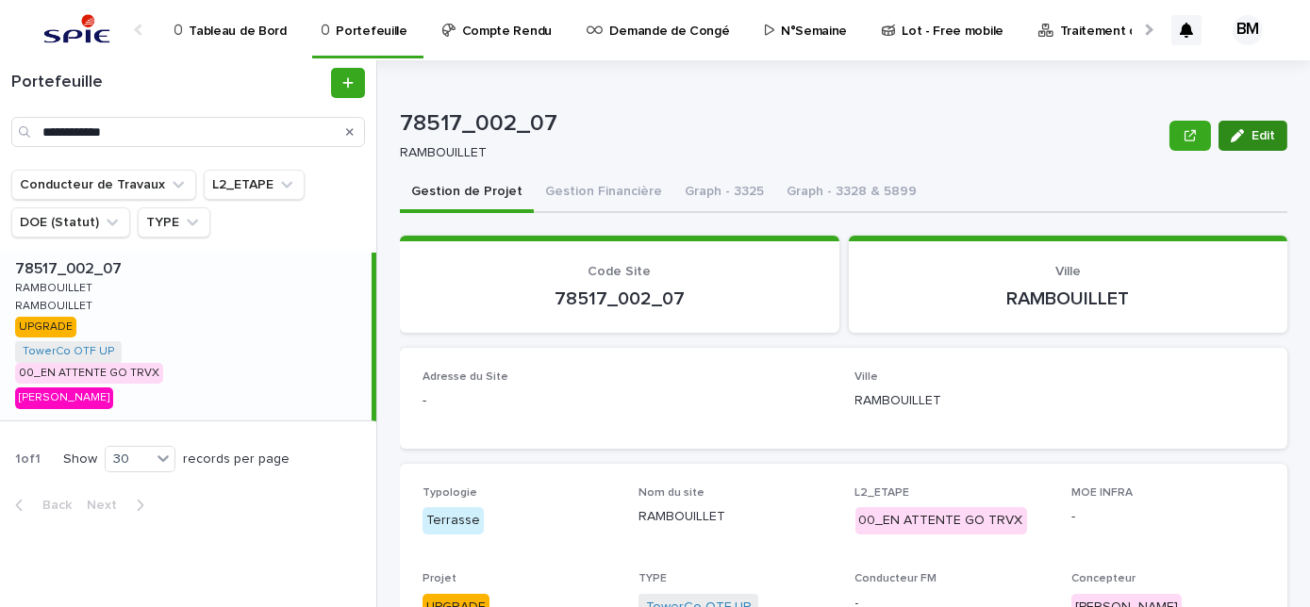
click at [1252, 134] on span "Edit" at bounding box center [1264, 135] width 24 height 13
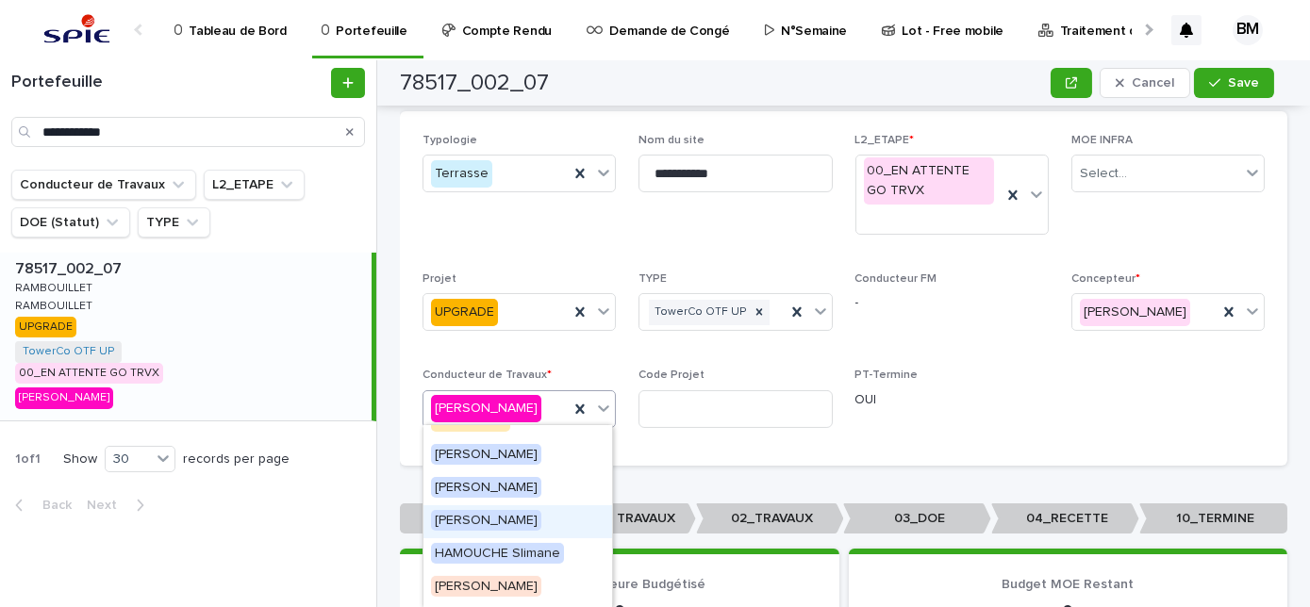
scroll to position [983, 0]
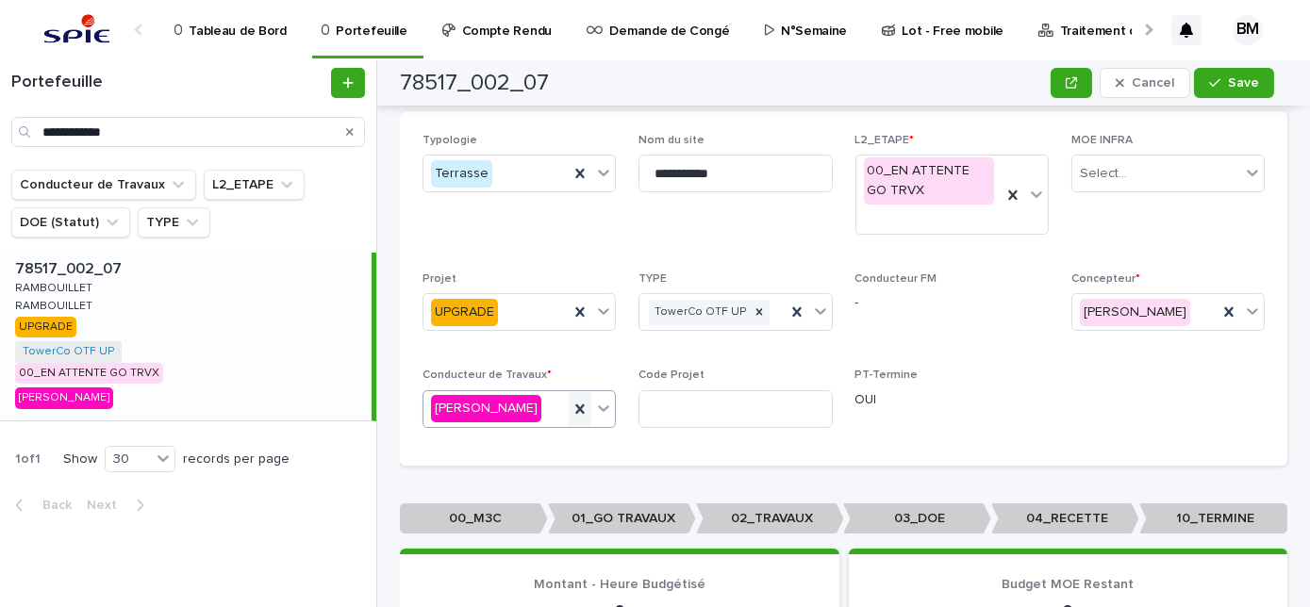
click at [573, 407] on icon at bounding box center [580, 409] width 19 height 19
click at [537, 407] on div "Select..." at bounding box center [508, 408] width 168 height 31
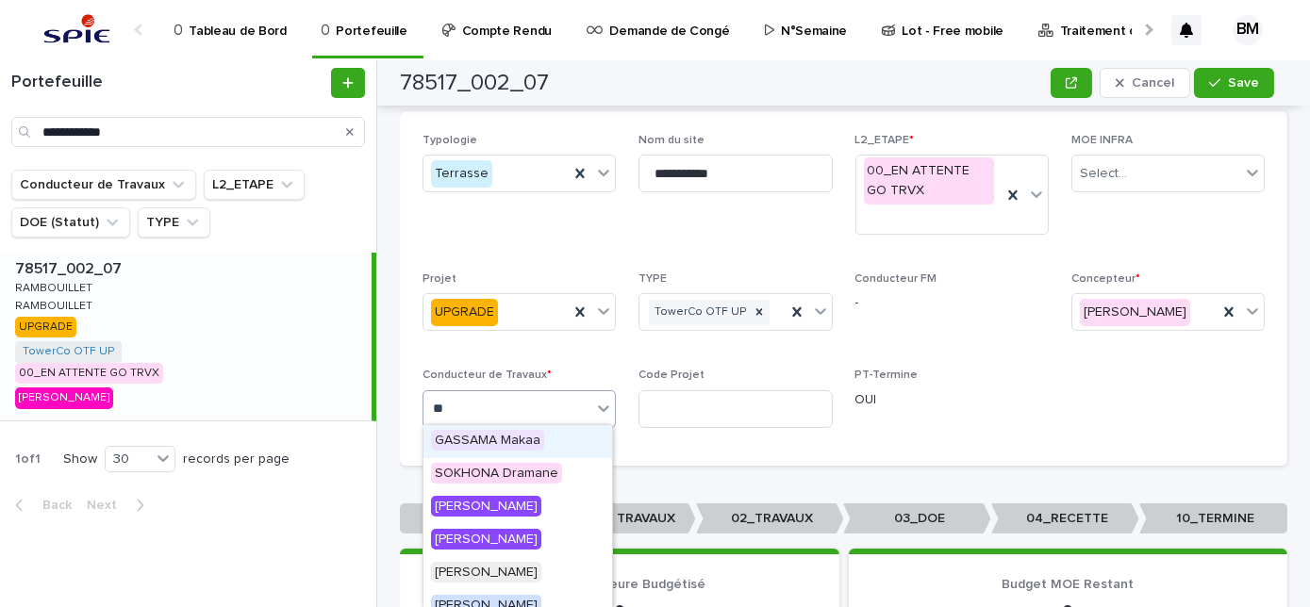
type input "***"
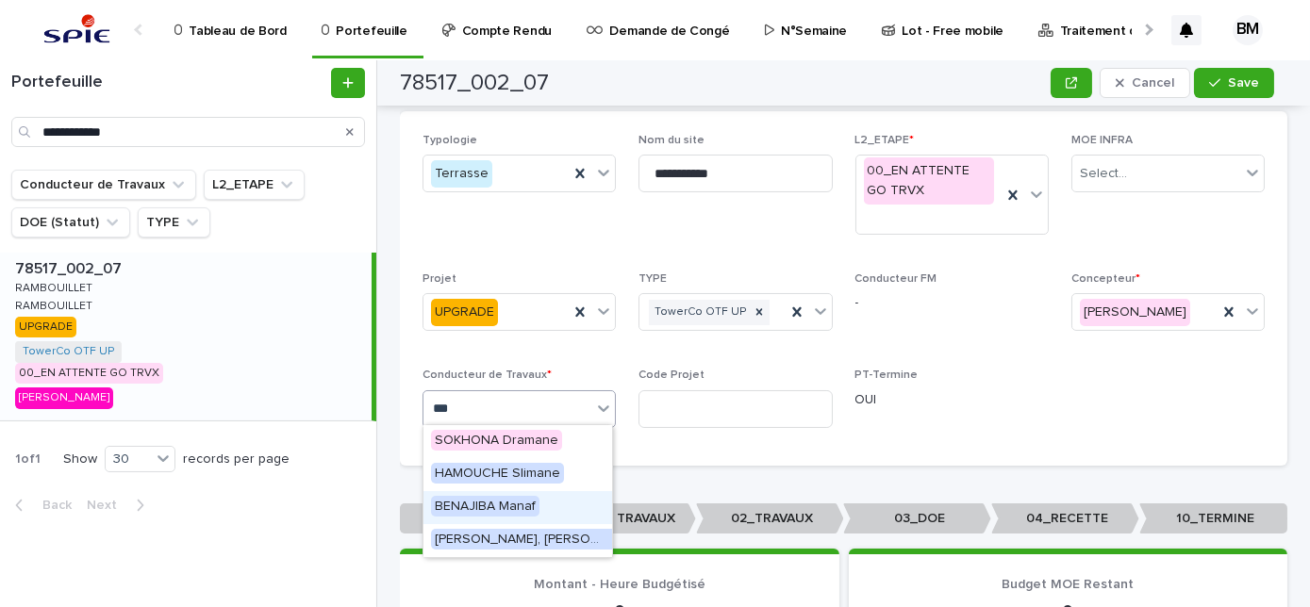
click at [523, 507] on span "BENAJIBA Manaf" at bounding box center [485, 506] width 108 height 21
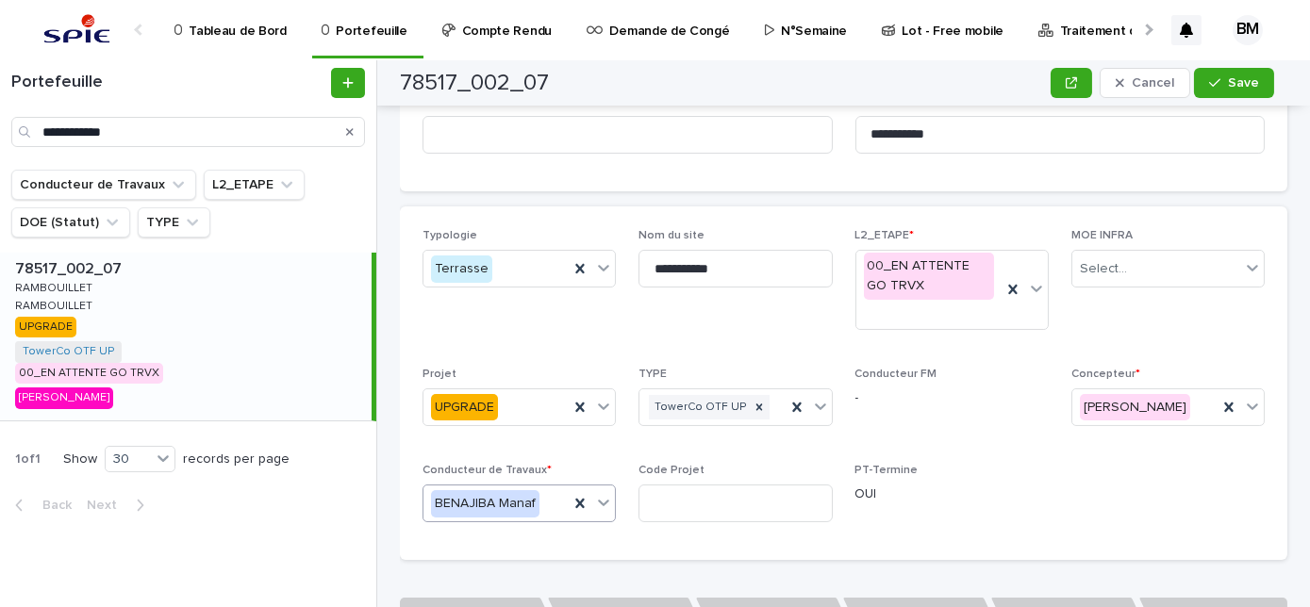
scroll to position [523, 0]
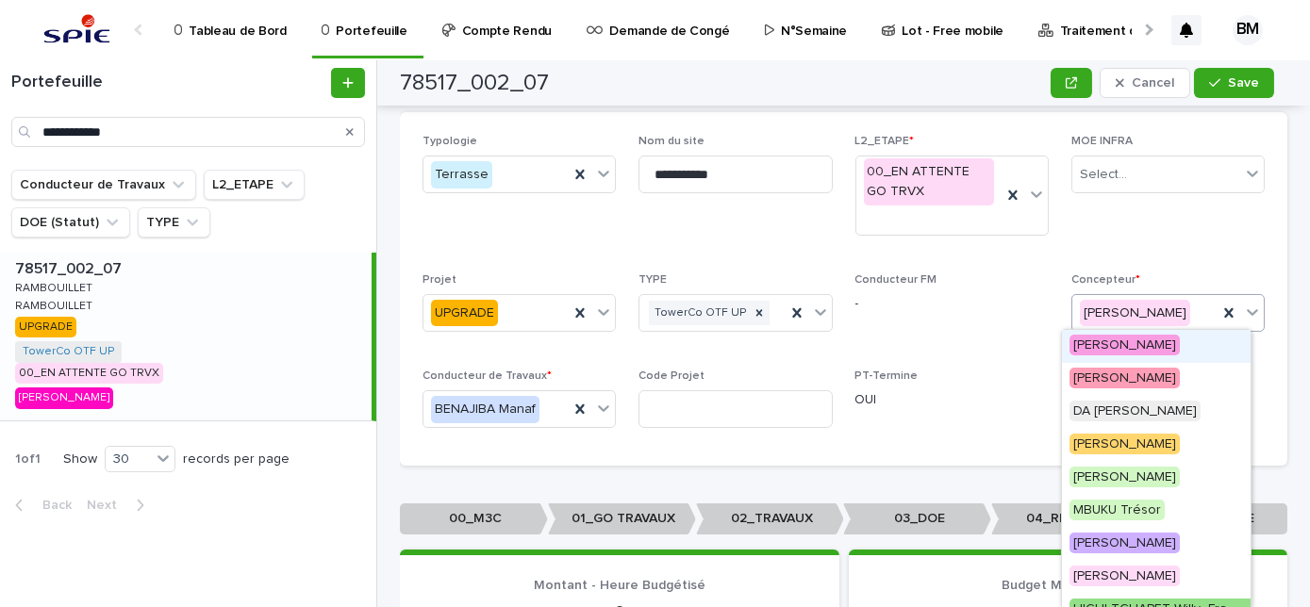
click at [1188, 307] on div "[PERSON_NAME]" at bounding box center [1144, 313] width 145 height 31
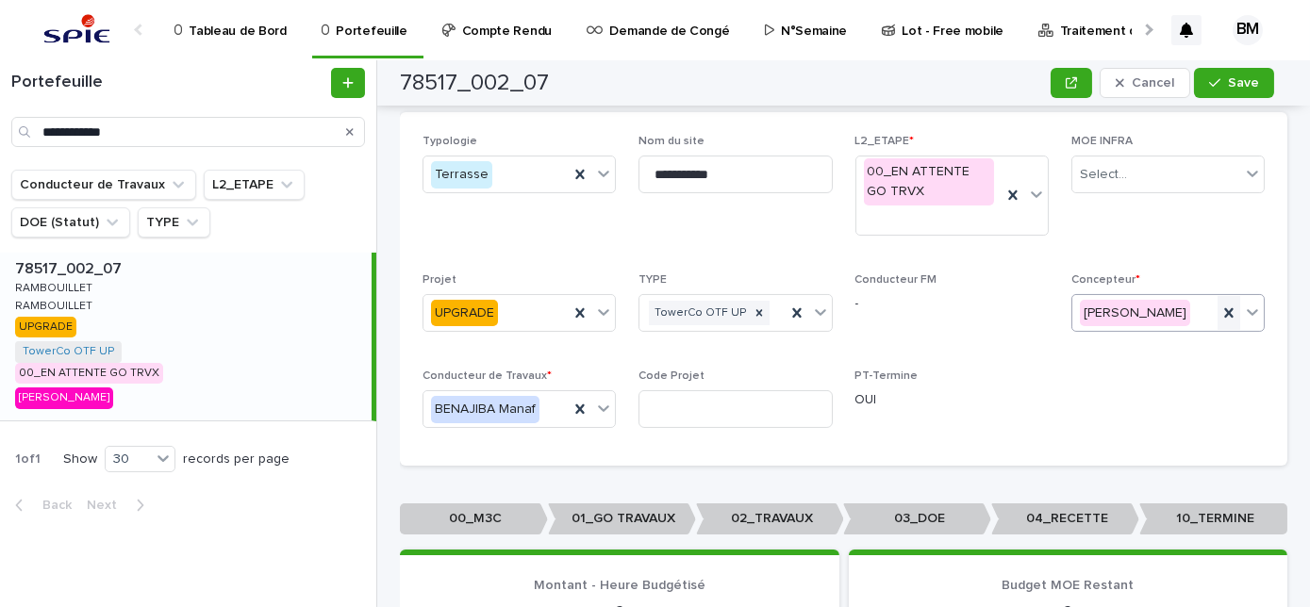
click at [1220, 309] on icon at bounding box center [1229, 313] width 19 height 19
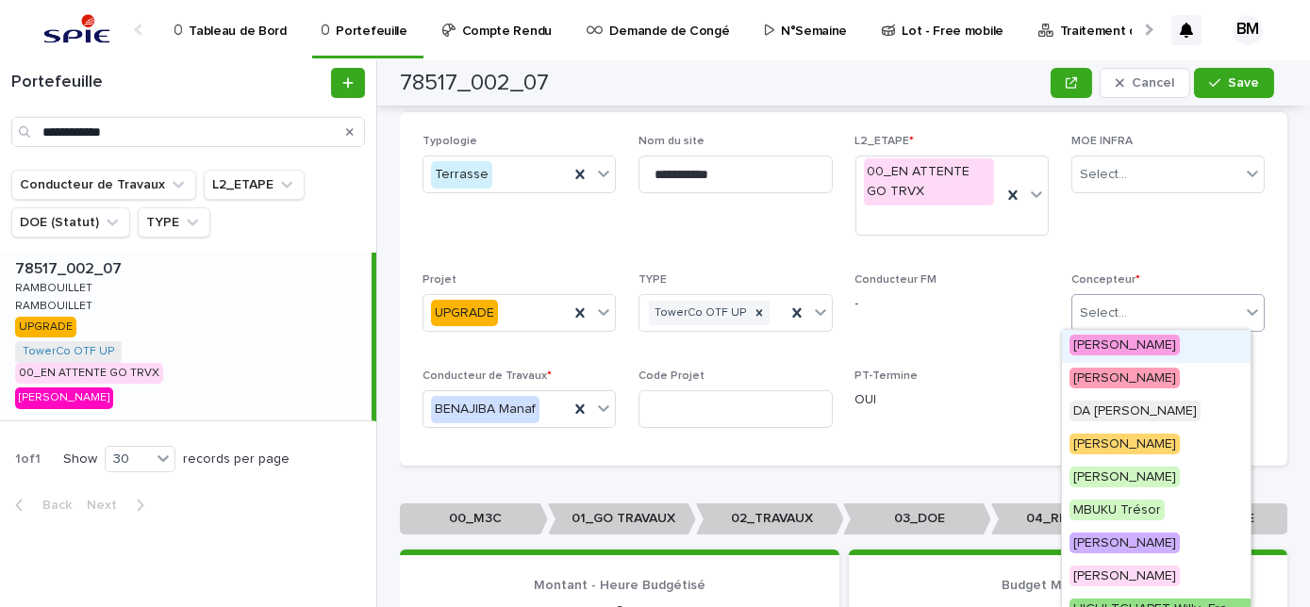
click at [1187, 305] on div "Select..." at bounding box center [1156, 313] width 168 height 31
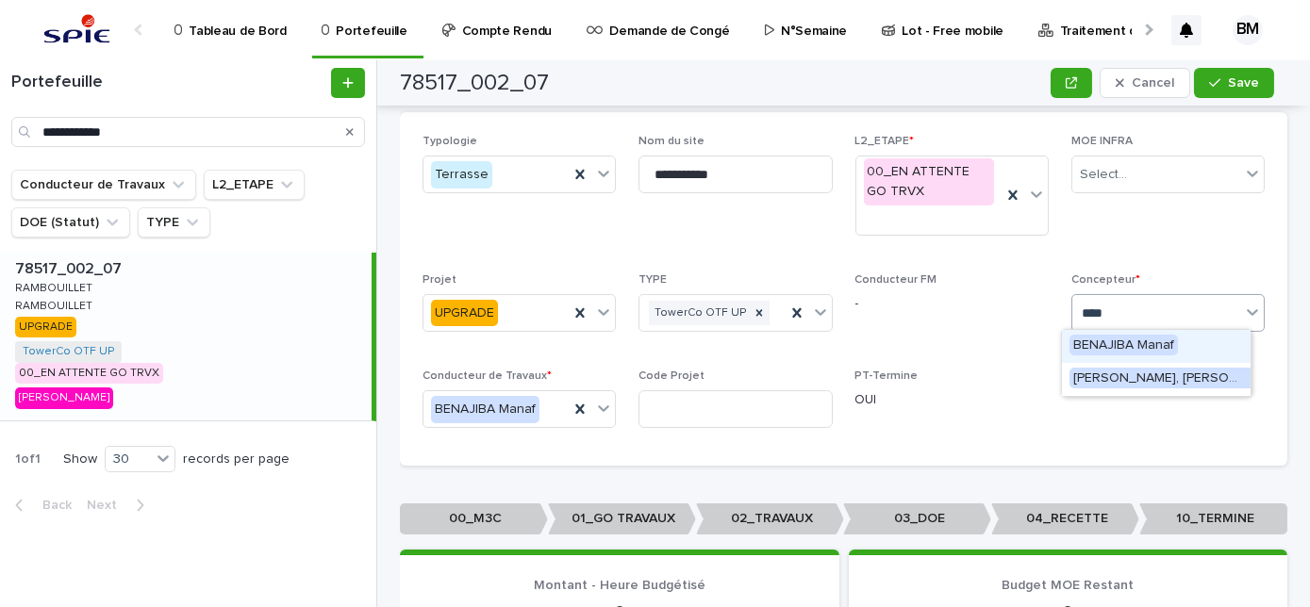
type input "*****"
click at [1157, 342] on span "BENAJIBA Manaf" at bounding box center [1124, 345] width 108 height 21
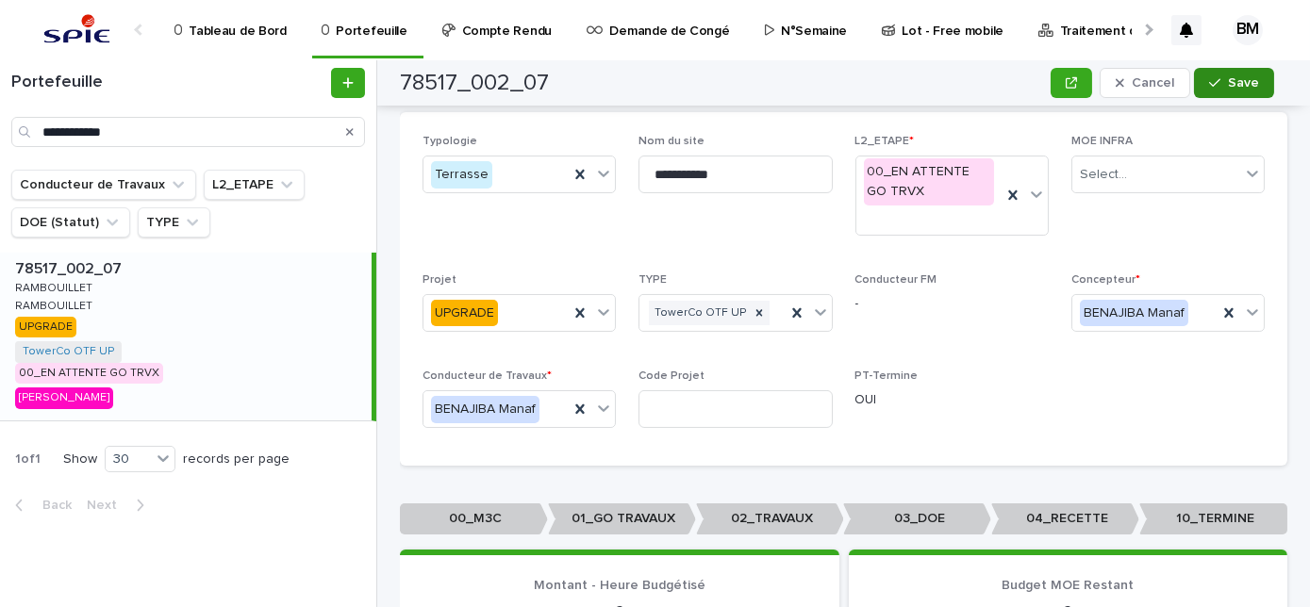
click at [1221, 80] on icon "button" at bounding box center [1214, 83] width 11 height 8
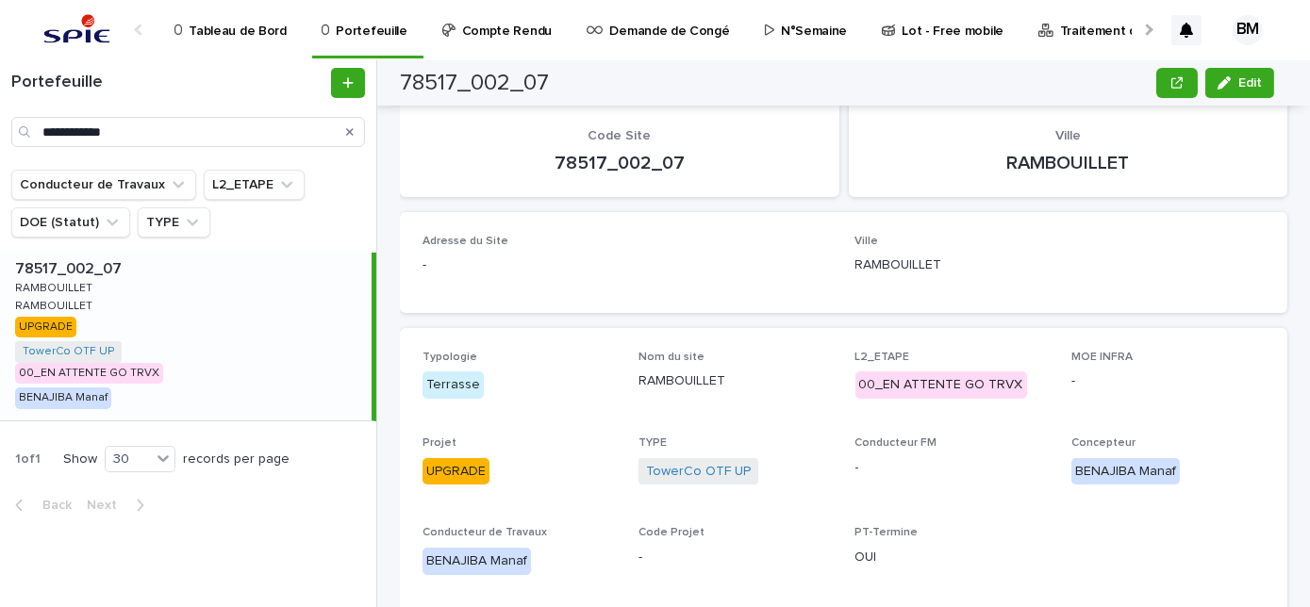
scroll to position [0, 0]
